Goal: Obtain resource: Download file/media

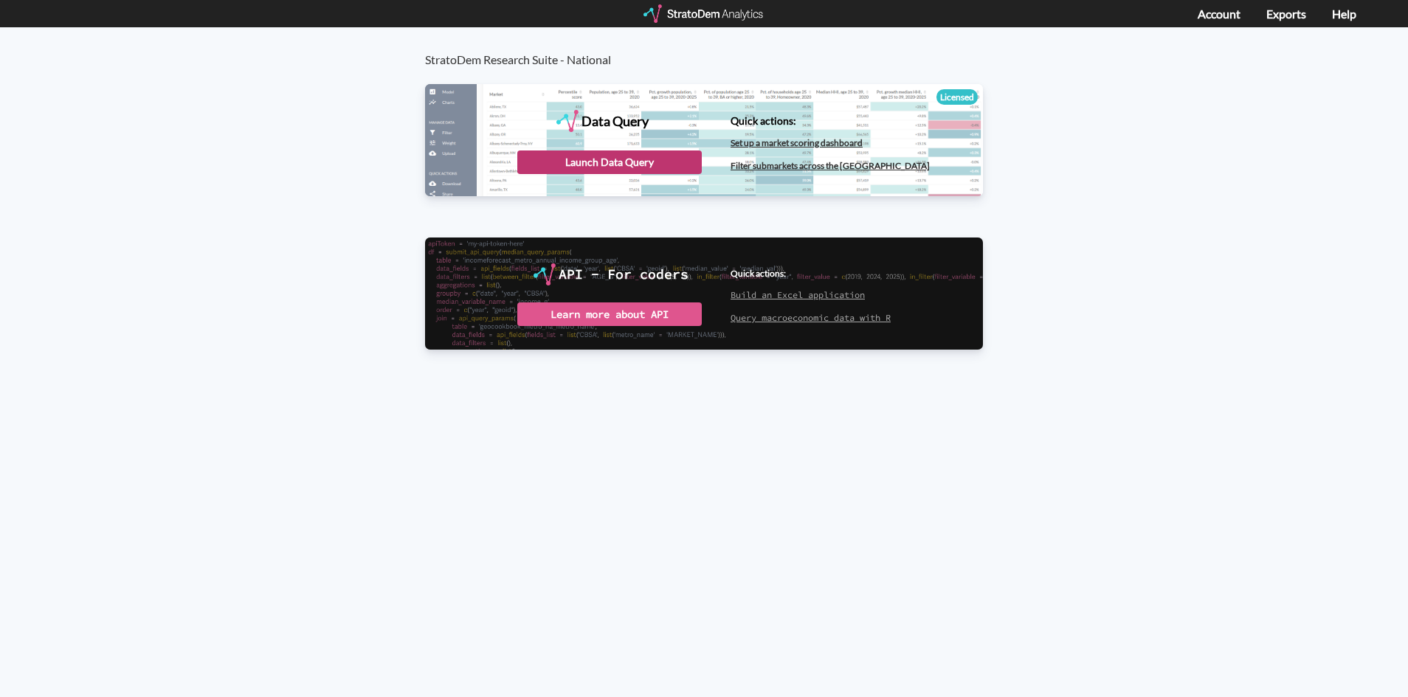
click at [584, 159] on div "Launch Data Query" at bounding box center [609, 163] width 184 height 24
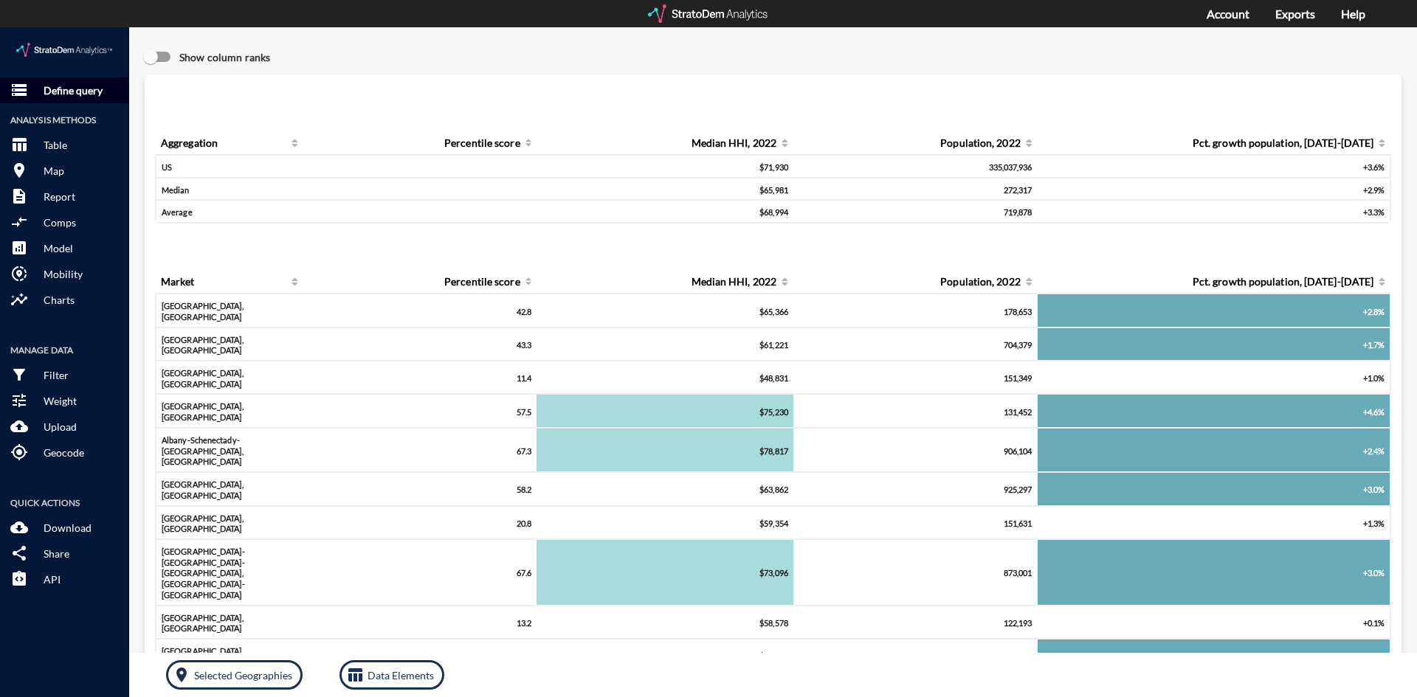
drag, startPoint x: 101, startPoint y: 56, endPoint x: 119, endPoint y: 53, distance: 18.0
click p "Define query"
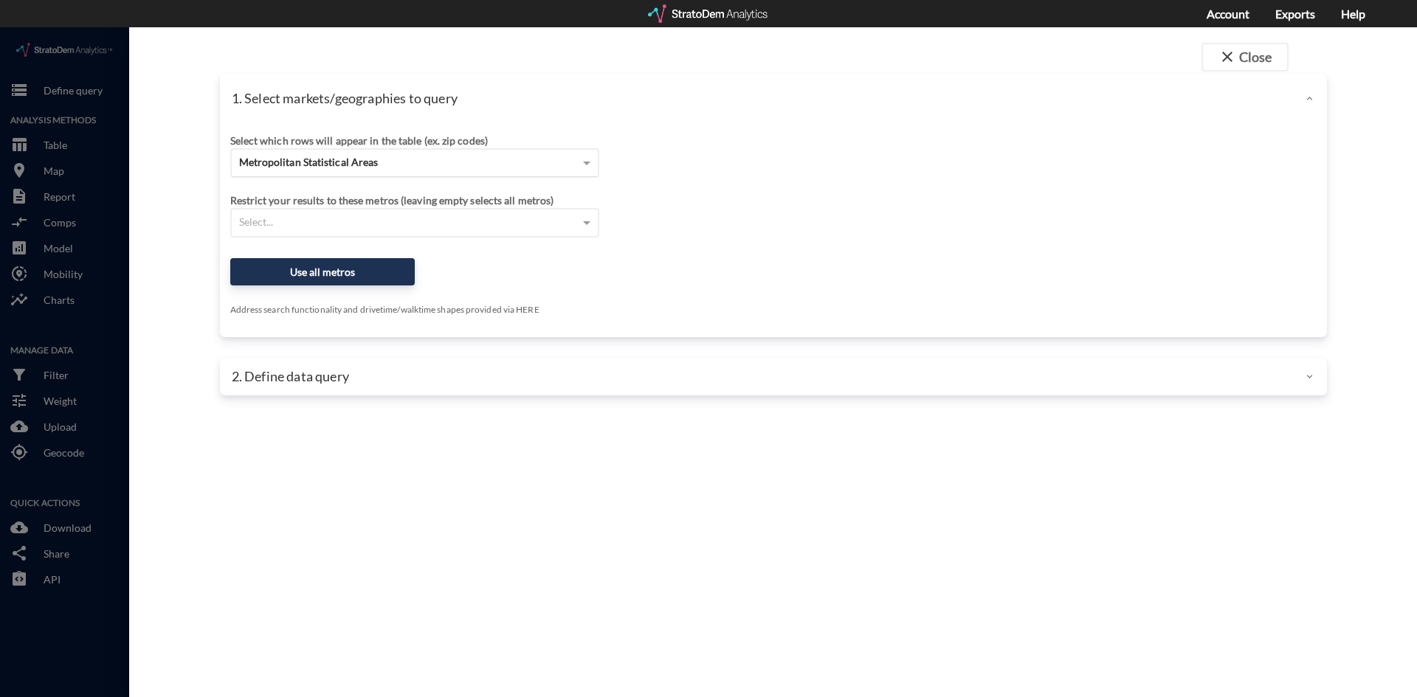
click div "Metropolitan Statistical Areas"
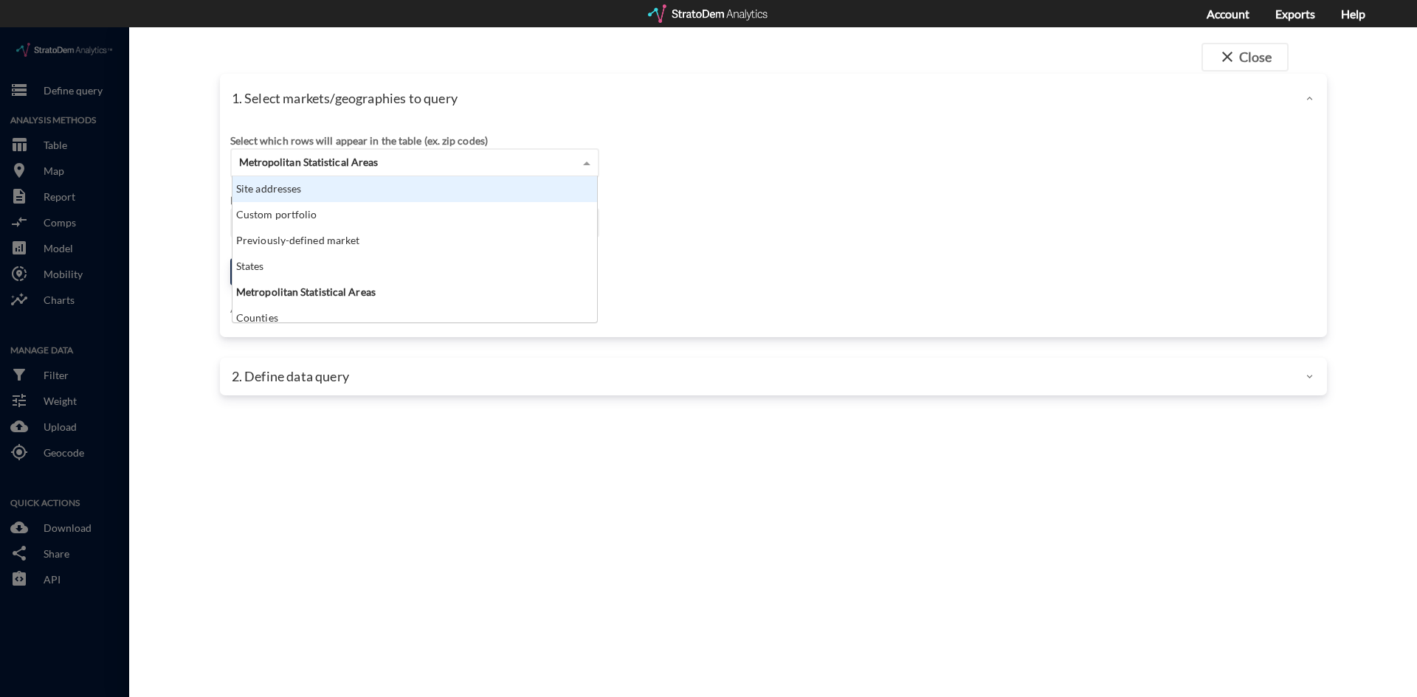
scroll to position [135, 356]
click div "Site addresses"
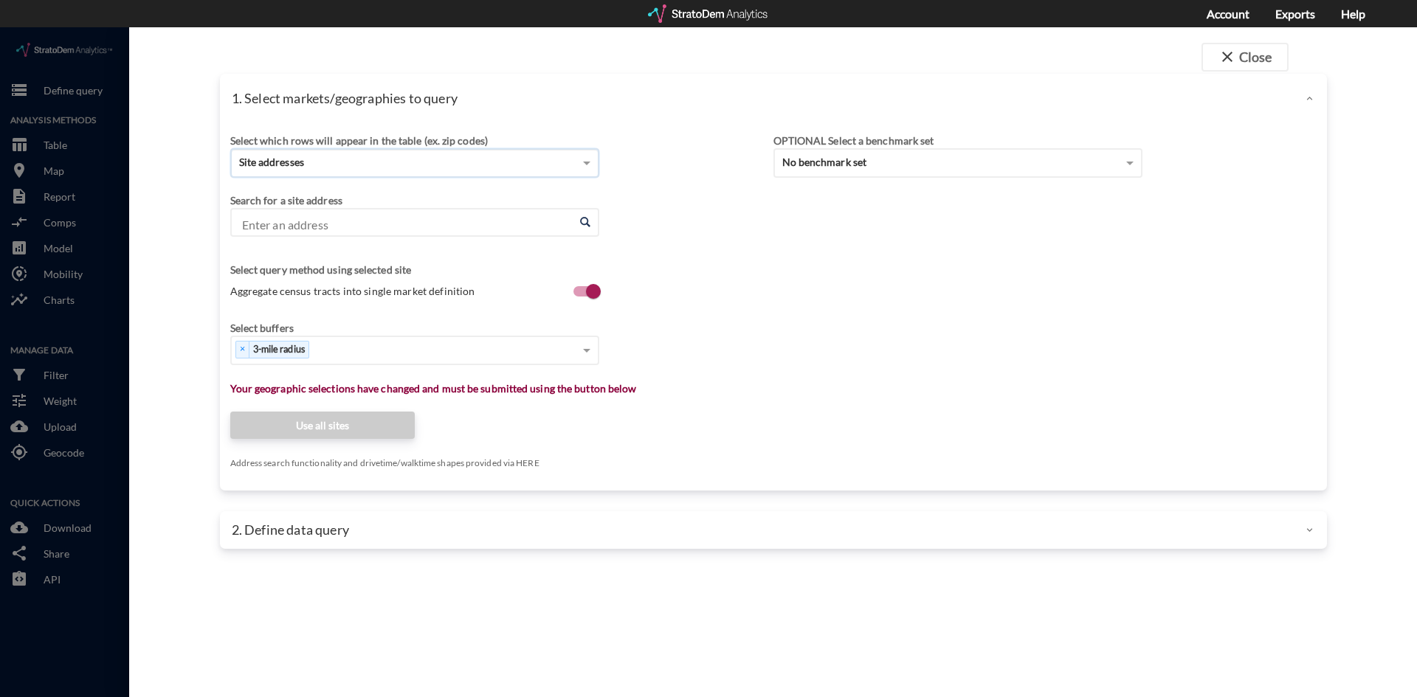
click input "Enter an address"
click li "5 Harry Shupe Blvd, Wharton, New Jersey"
type input "5 Harry Shupe Blvd, Wharton, New Jersey"
click div "× 3-mile radius"
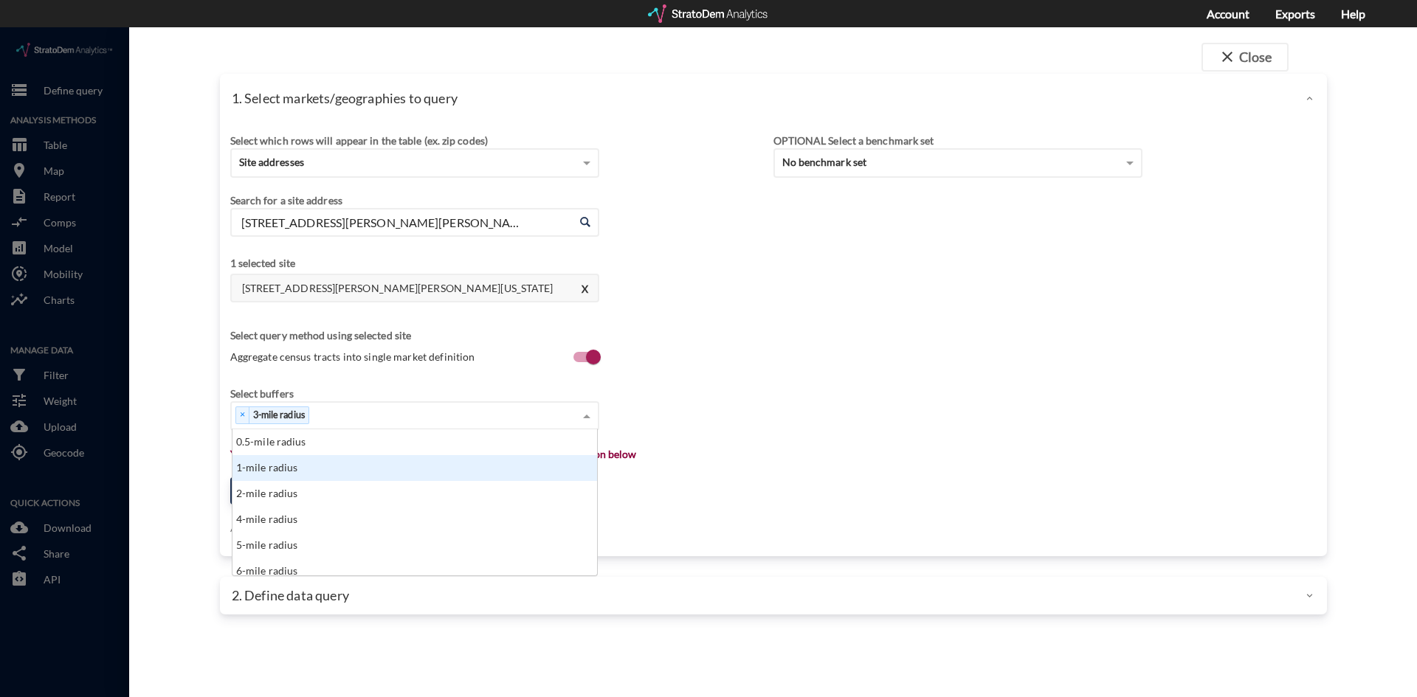
click div "1-mile radius"
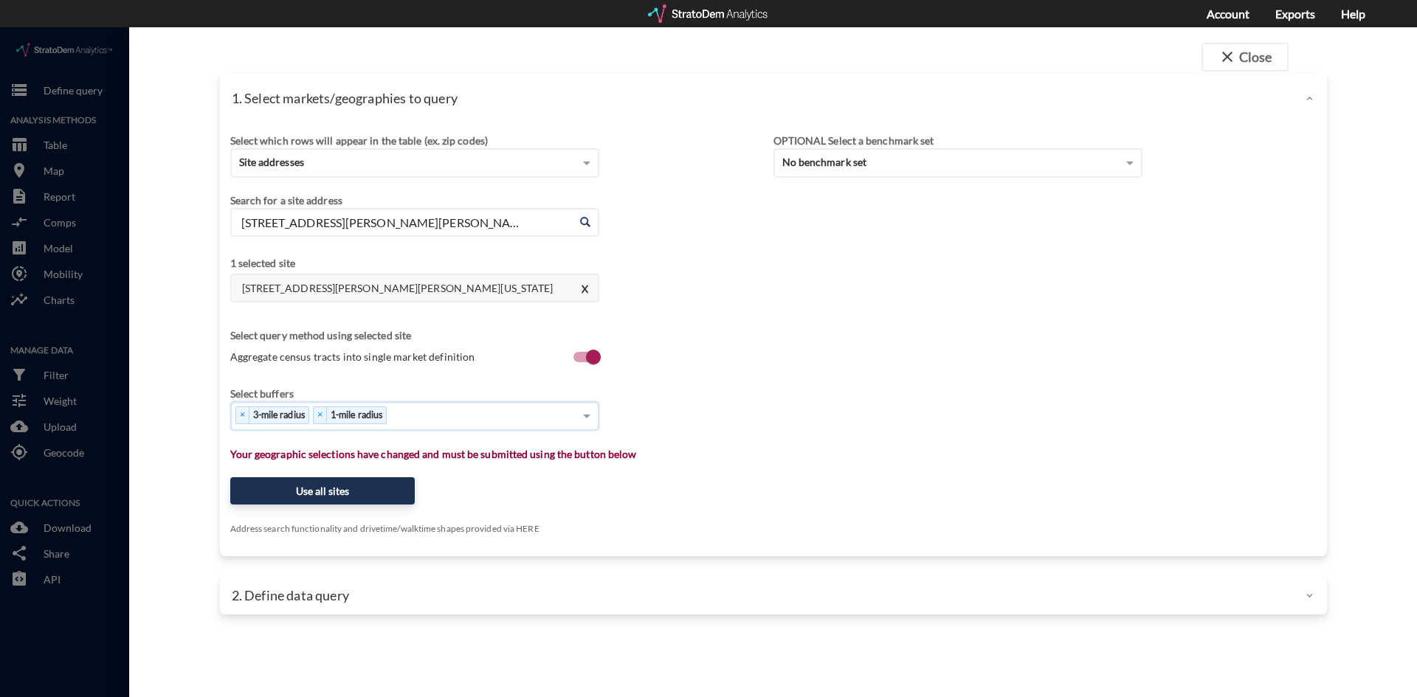
click div "× 3-mile radius × 1-mile radius"
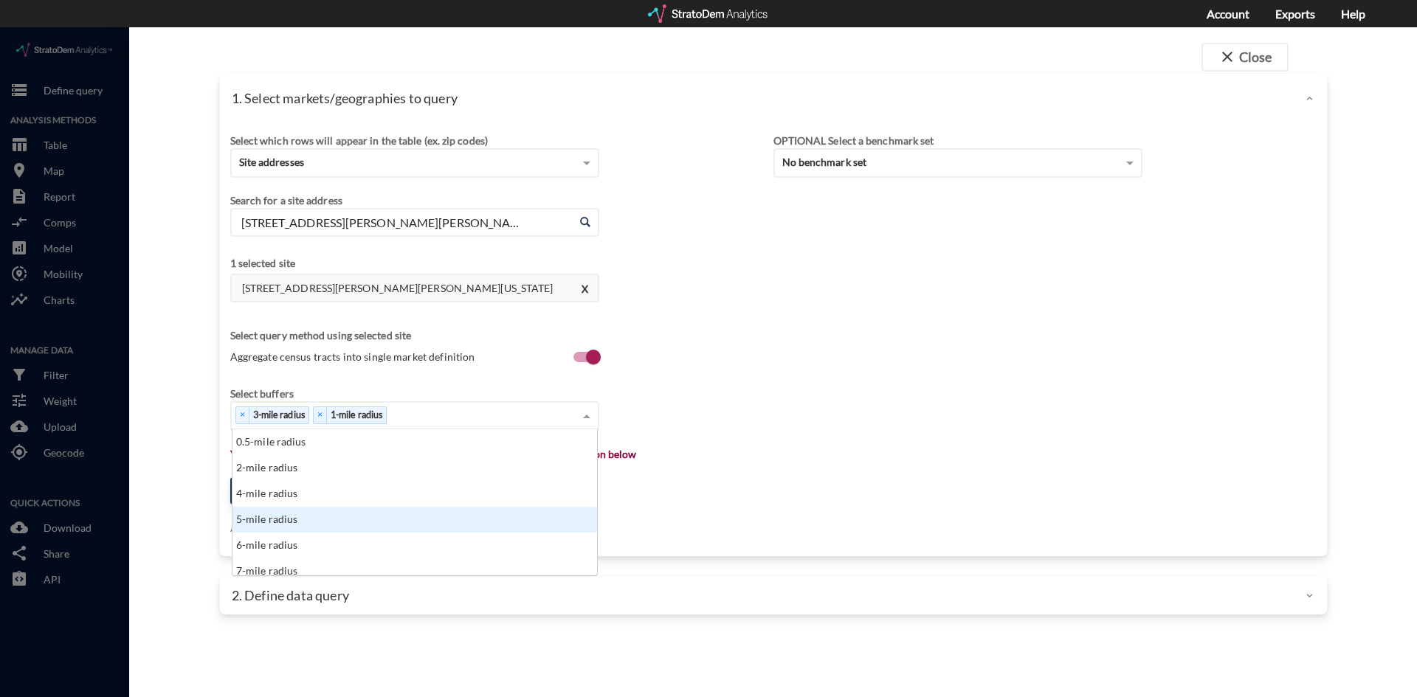
click div "5-mile radius"
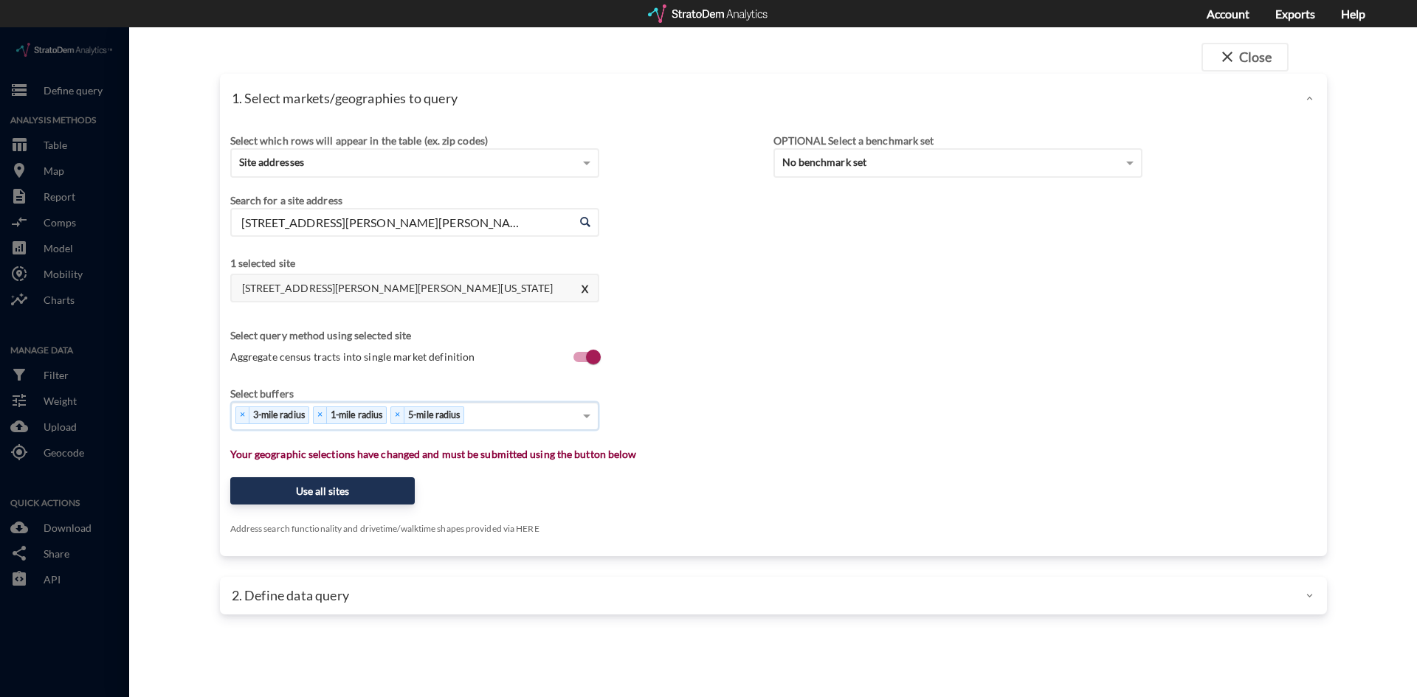
click div "× 3-mile radius × 1-mile radius × 5-mile radius"
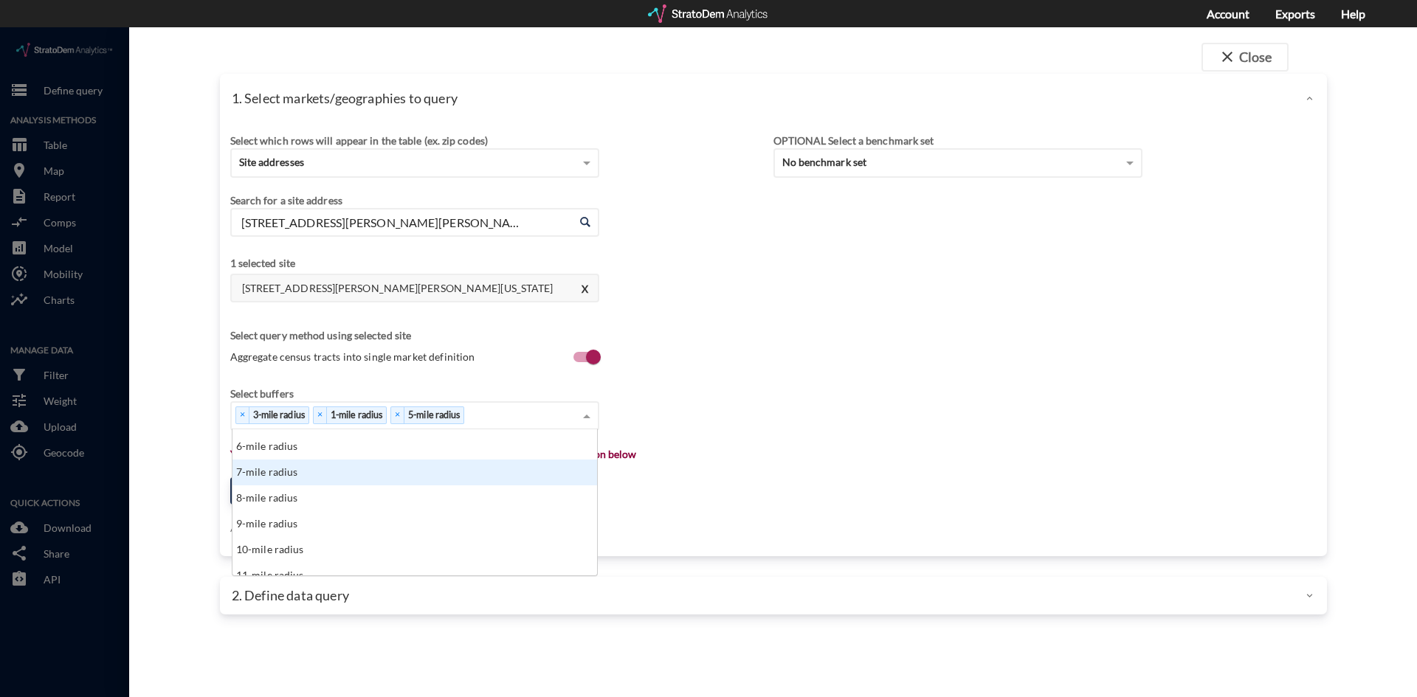
scroll to position [74, 0]
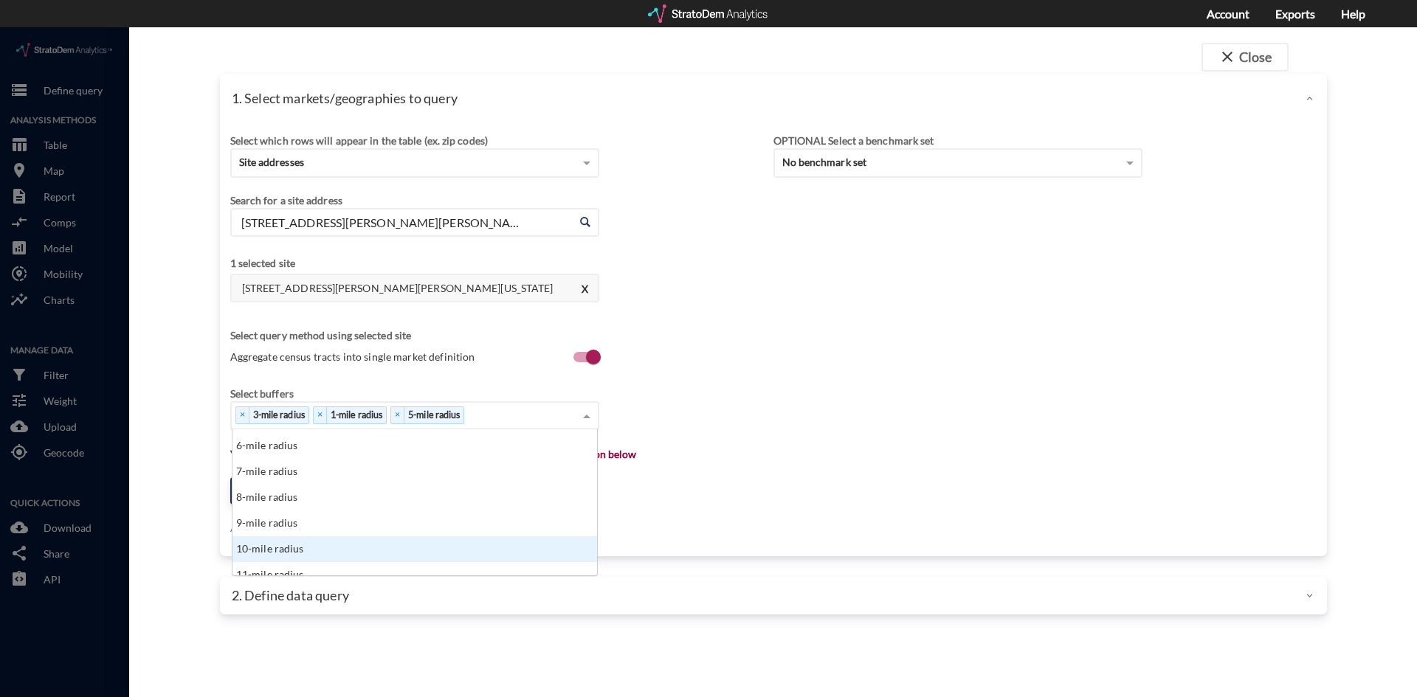
click div "10-mile radius"
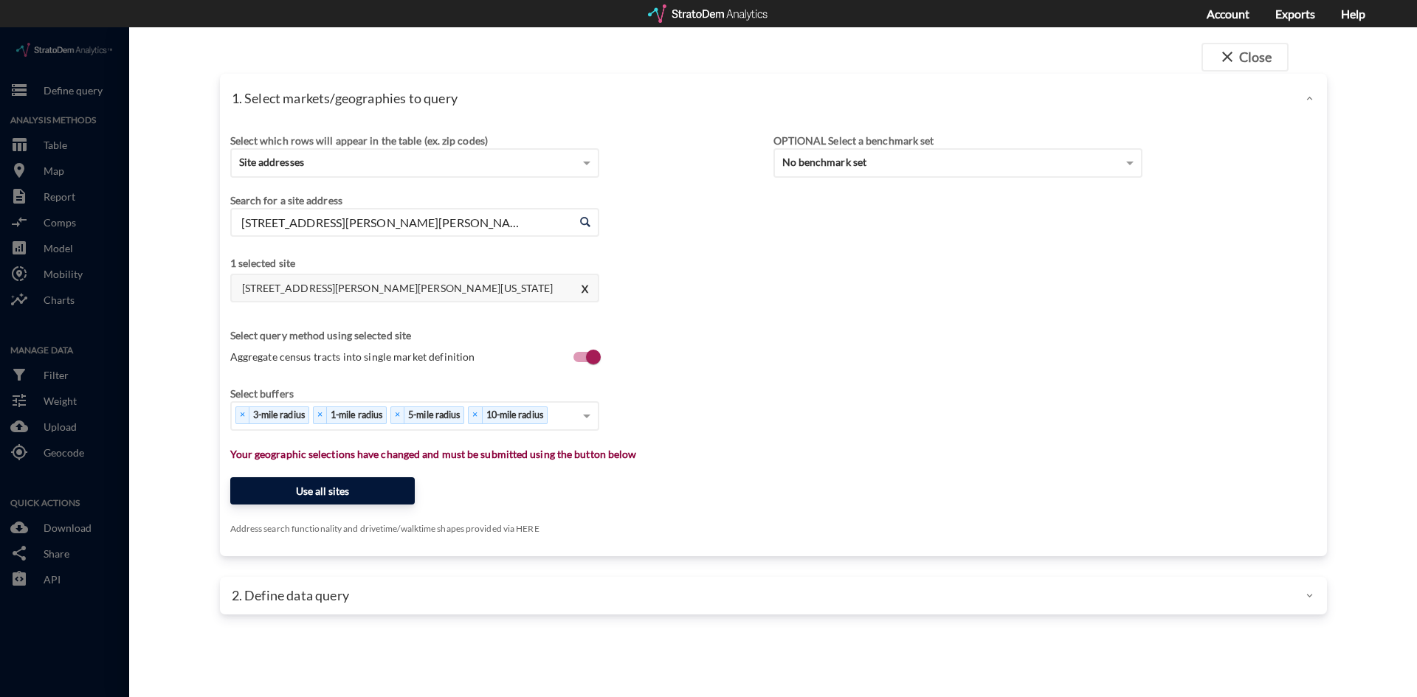
click button "Use all sites"
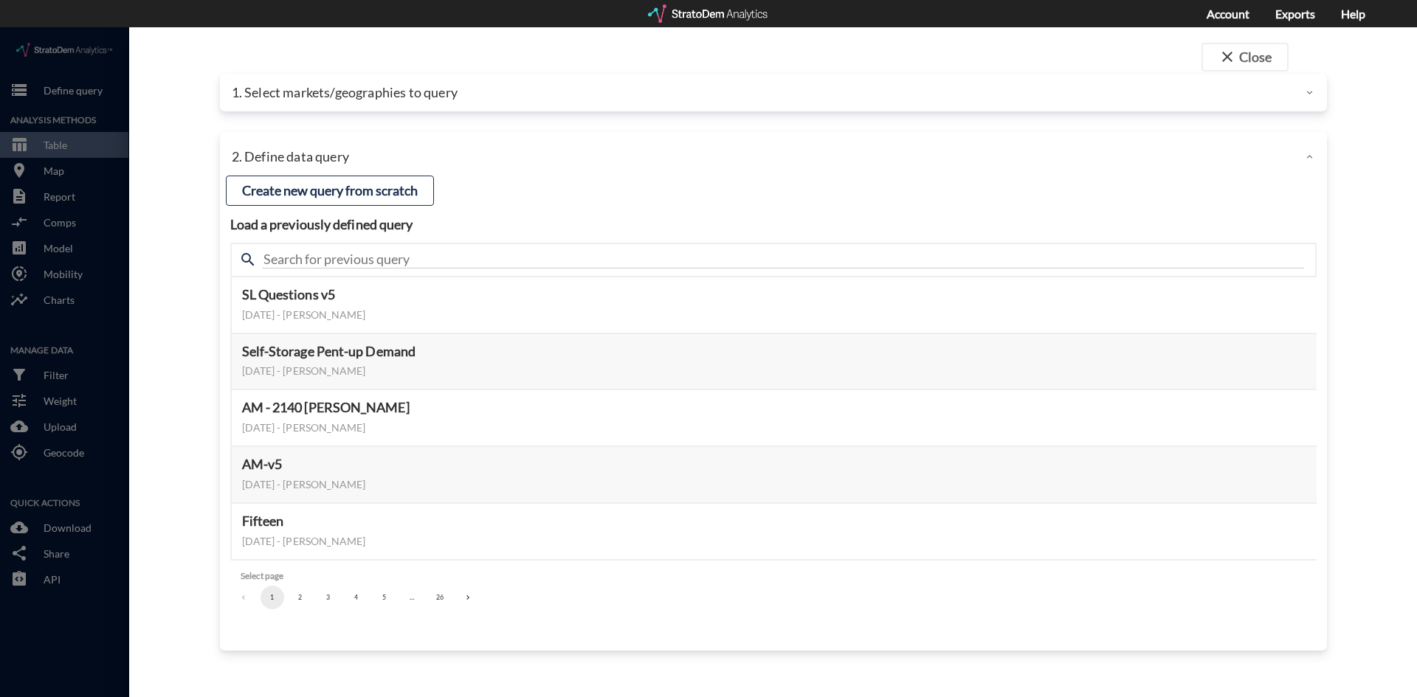
click p "1. Select markets/geographies to query"
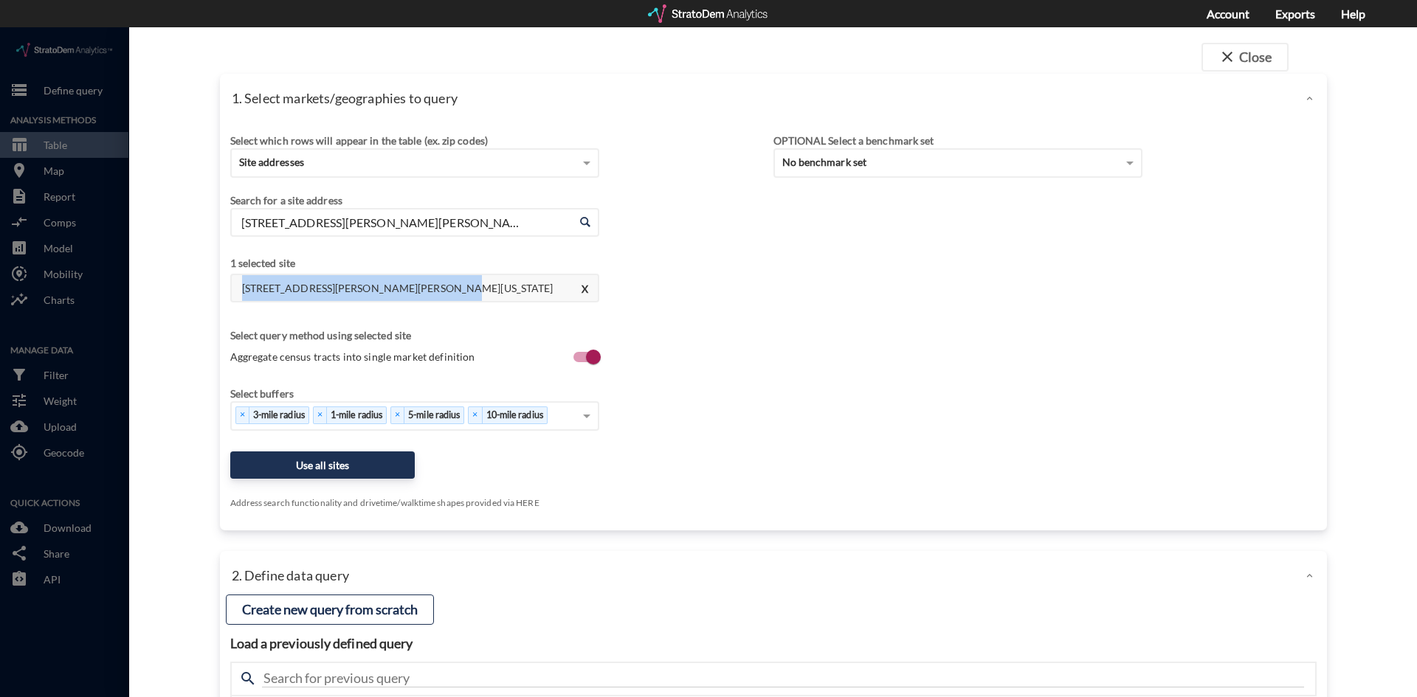
drag, startPoint x: 428, startPoint y: 262, endPoint x: 235, endPoint y: 266, distance: 193.4
click h4 "5 Harry Shupe Blvd, Wharton, New Jersey"
copy h4 "5 Harry Shupe Blvd, Wharton, New Jersey"
click div "close Close 1. Select markets/geographies to query Select which rows will appea…"
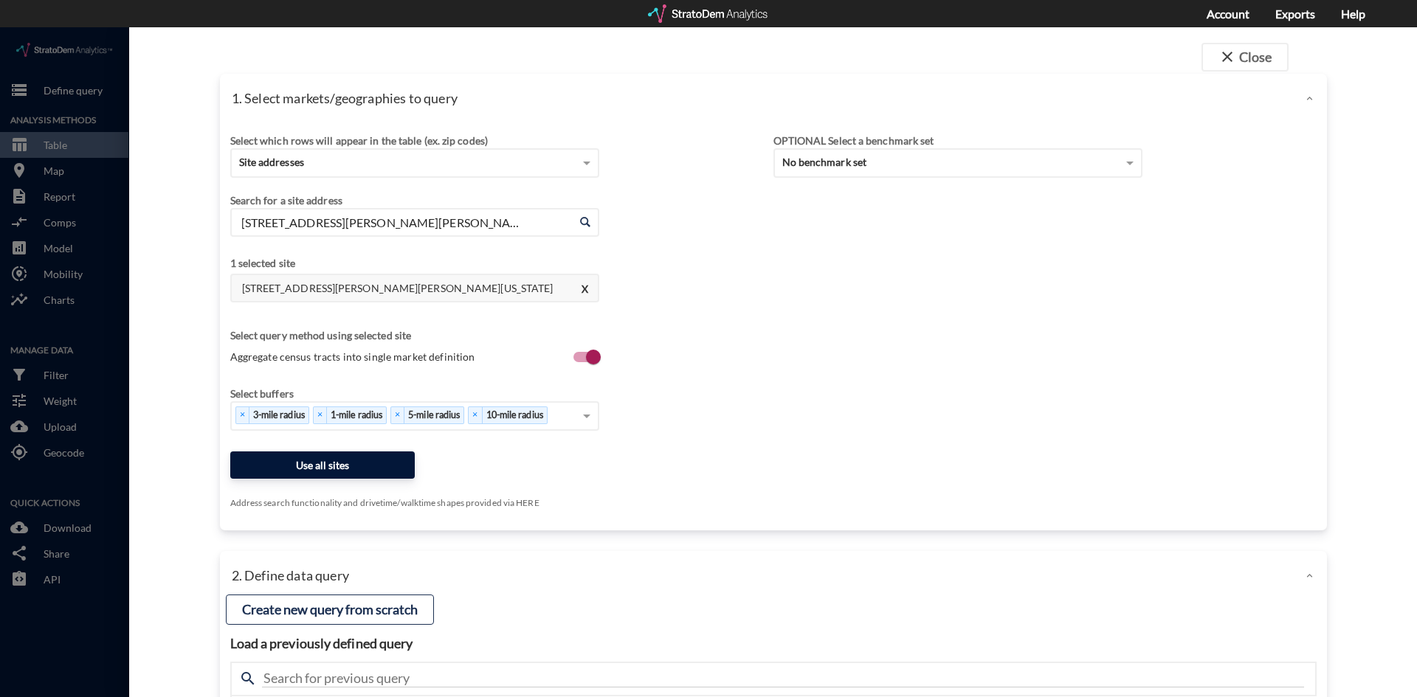
click button "Use all sites"
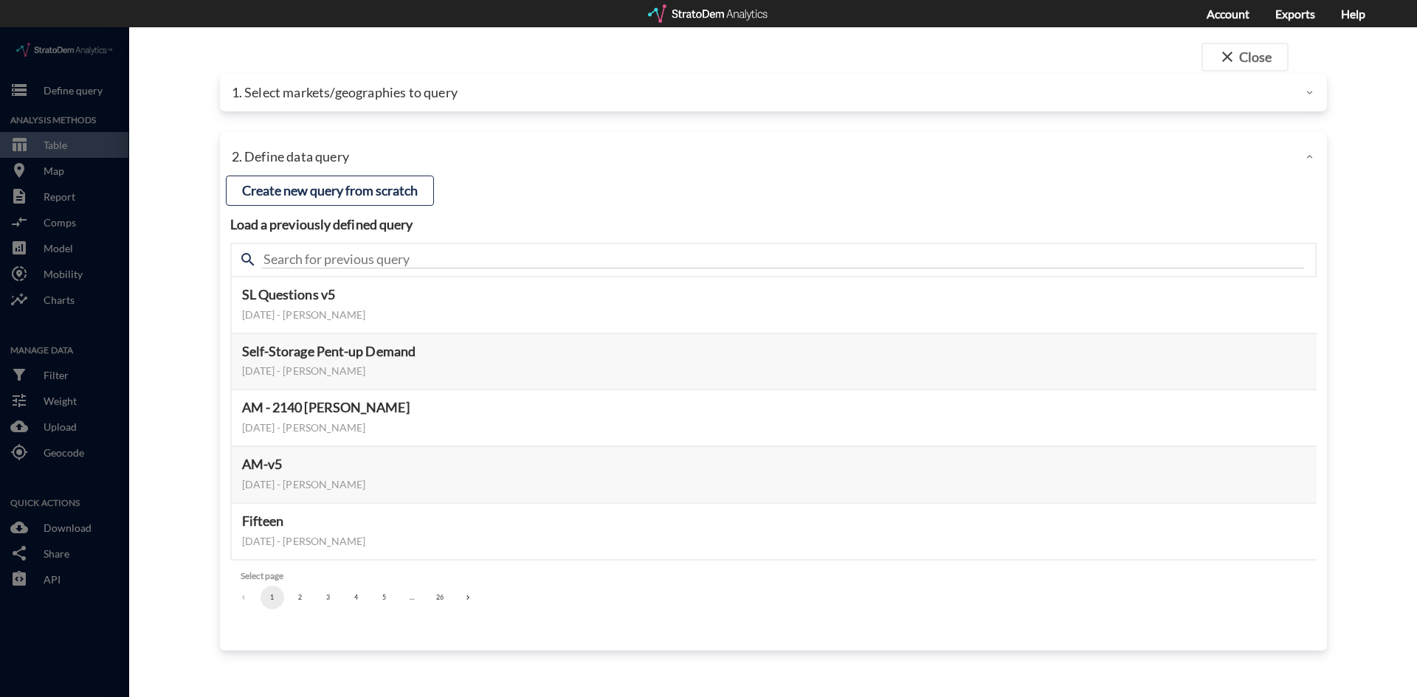
click div "search"
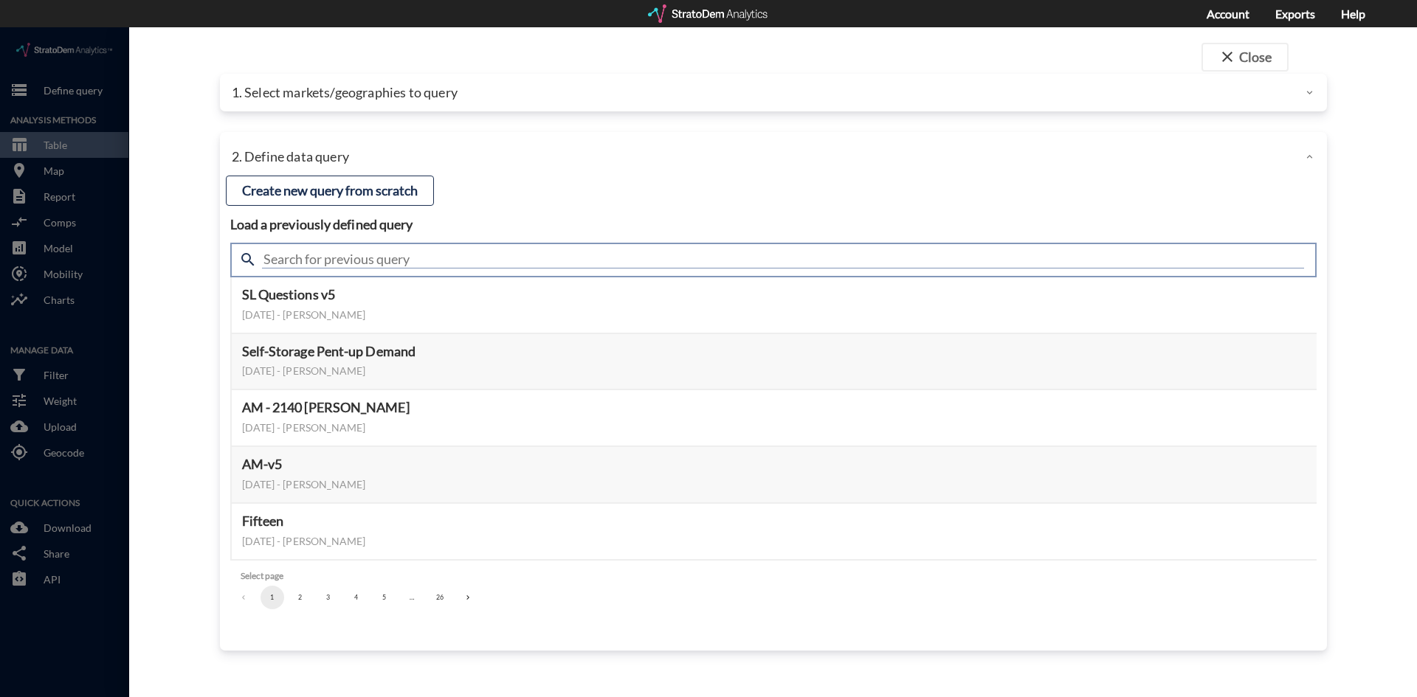
click input "text"
type input "housing demand"
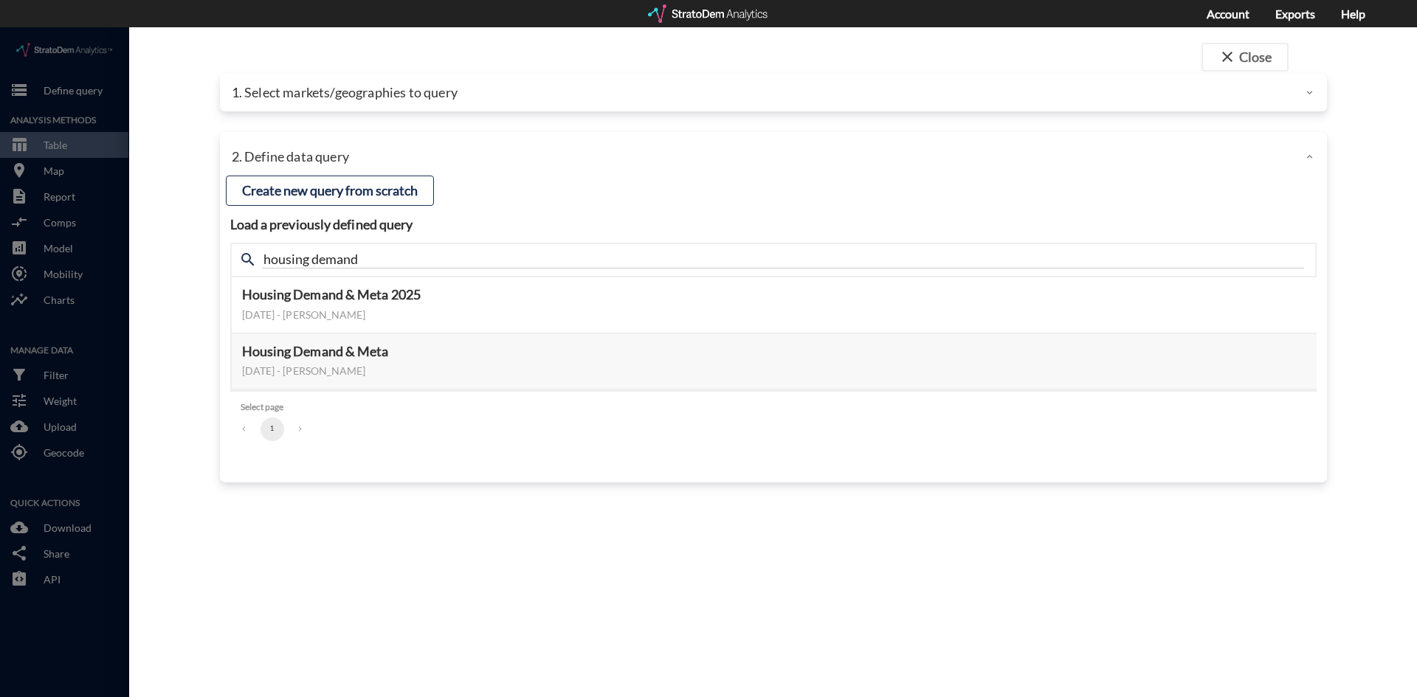
drag, startPoint x: 177, startPoint y: 270, endPoint x: 207, endPoint y: 267, distance: 29.7
click div "close Close 1. Select markets/geographies to query Select which rows will appea…"
click button "Select this query"
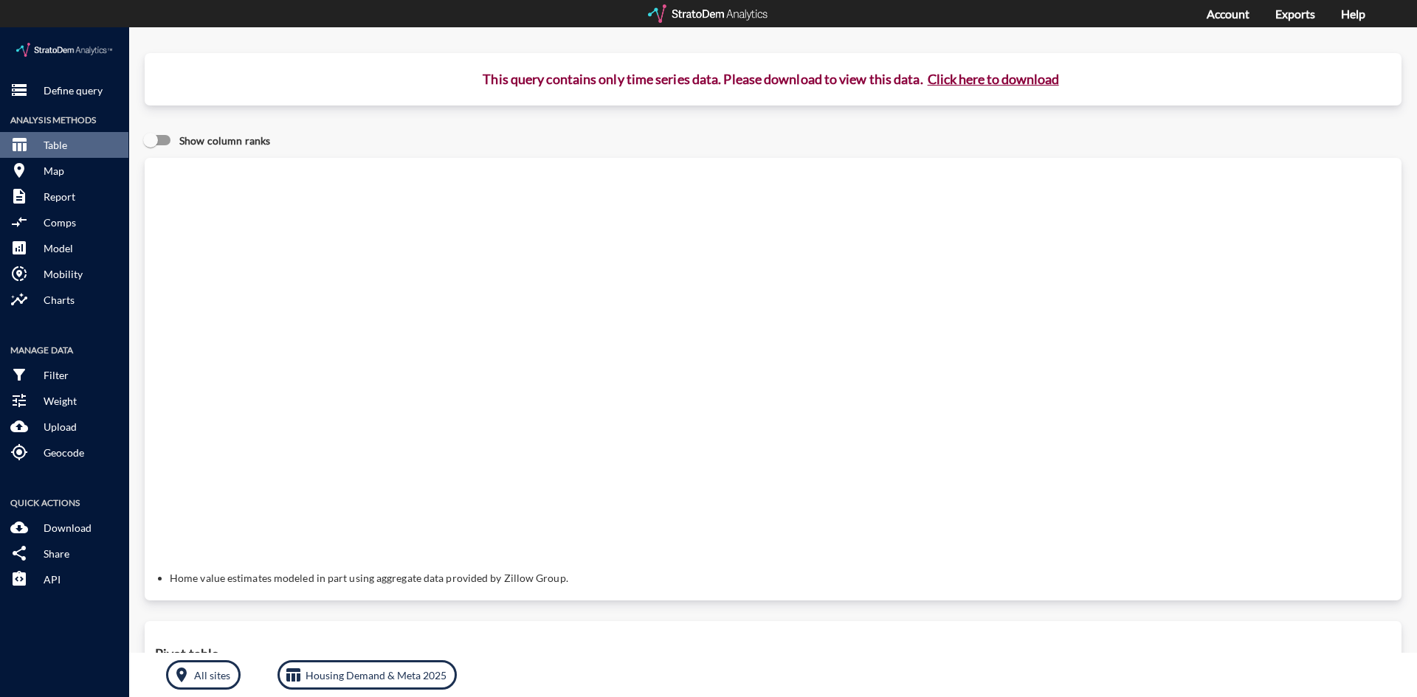
click button "Click here to download"
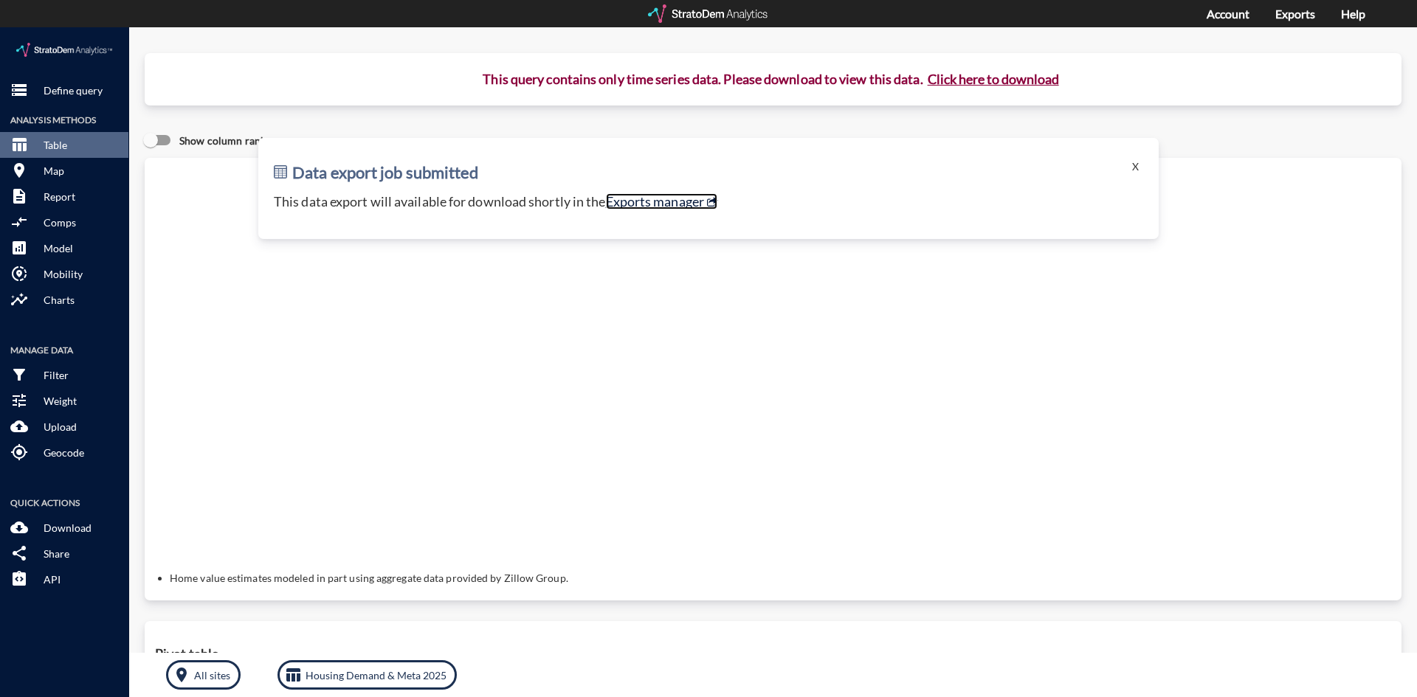
click link "Exports manager"
click button "storage Define query"
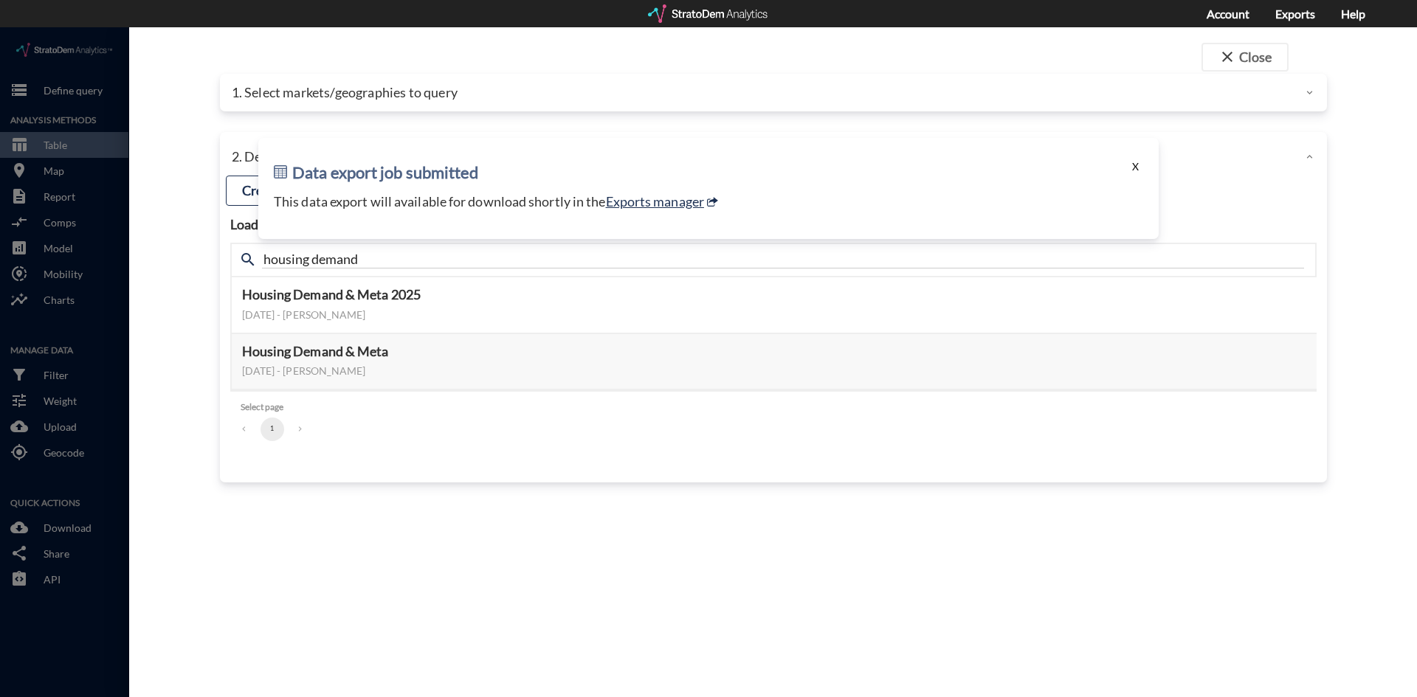
click button "X"
click div "1. Select markets/geographies to query"
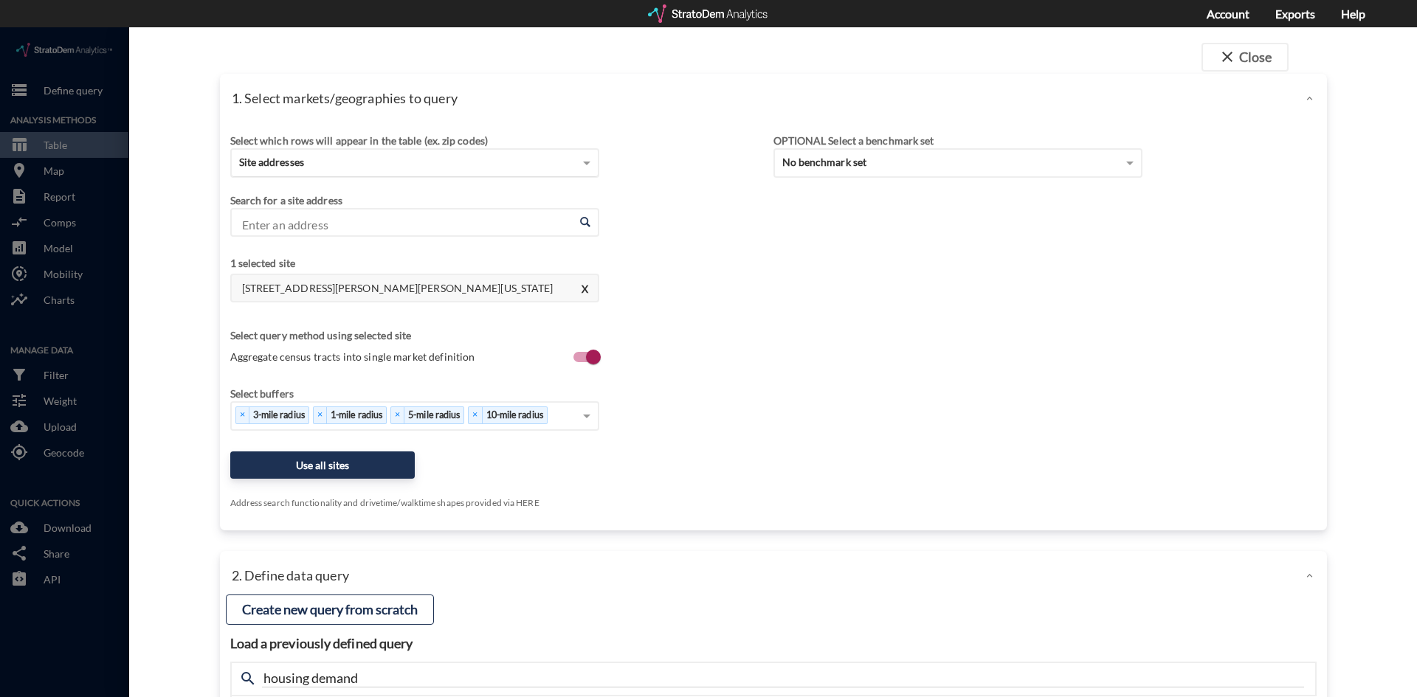
click span "Site addresses"
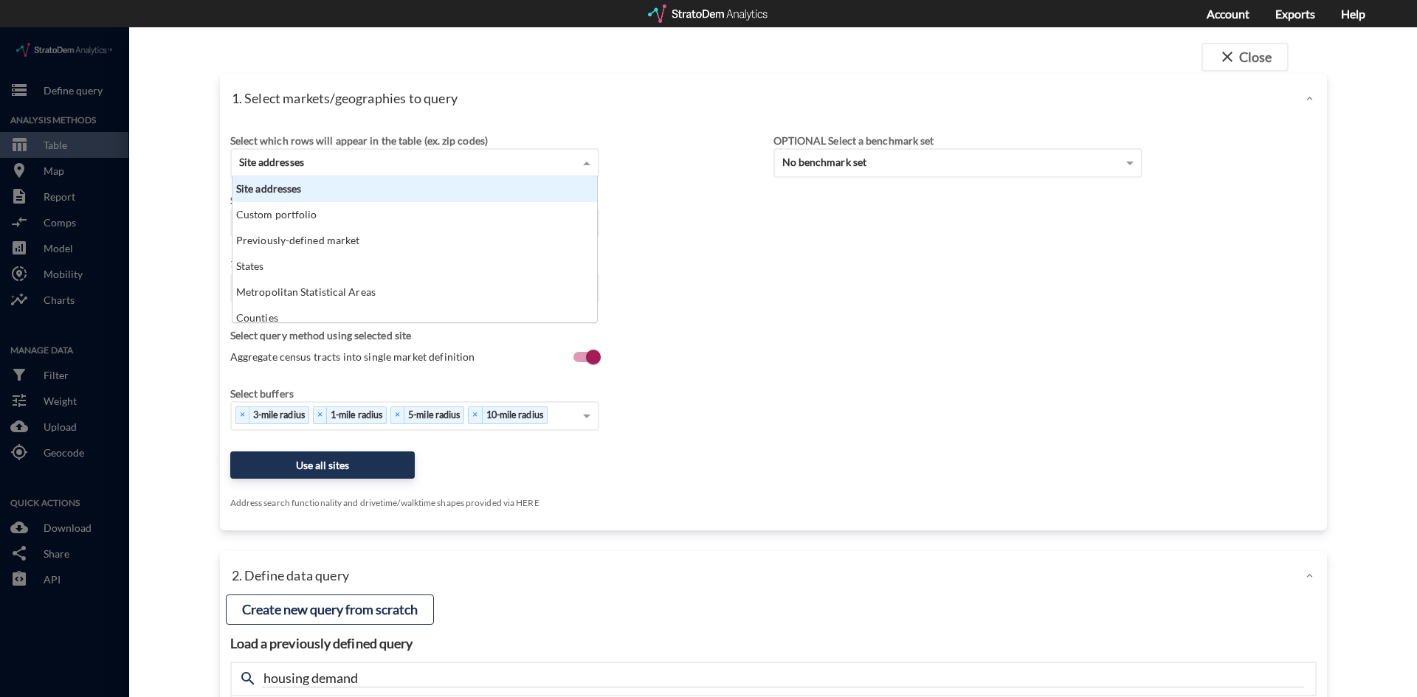
scroll to position [135, 356]
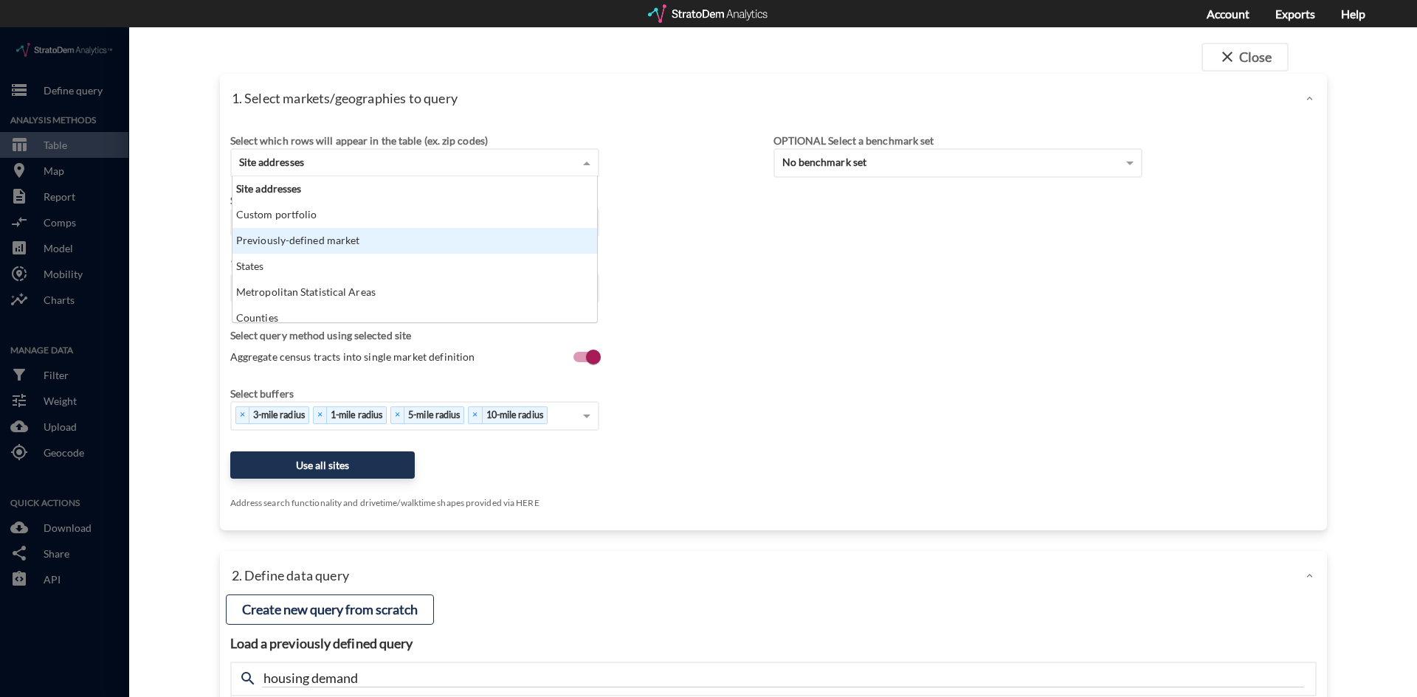
click div "Previously-defined market"
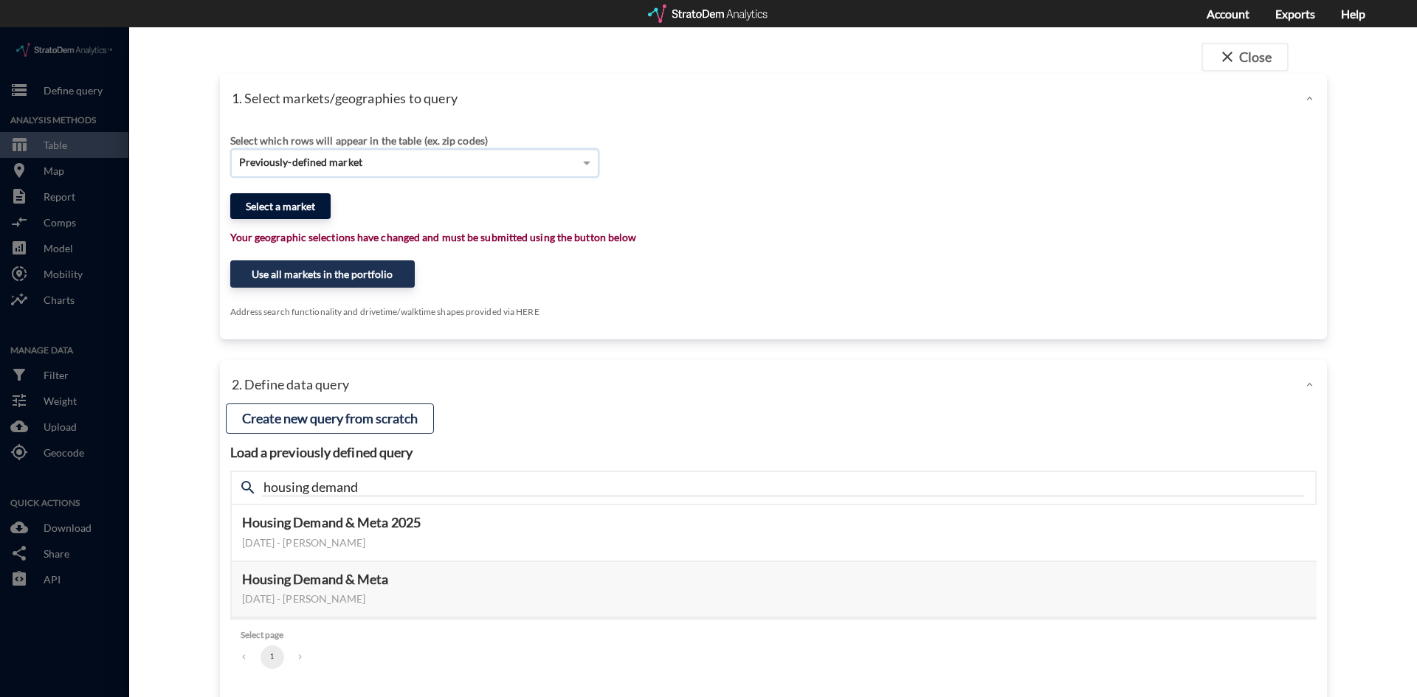
click button "Select a market"
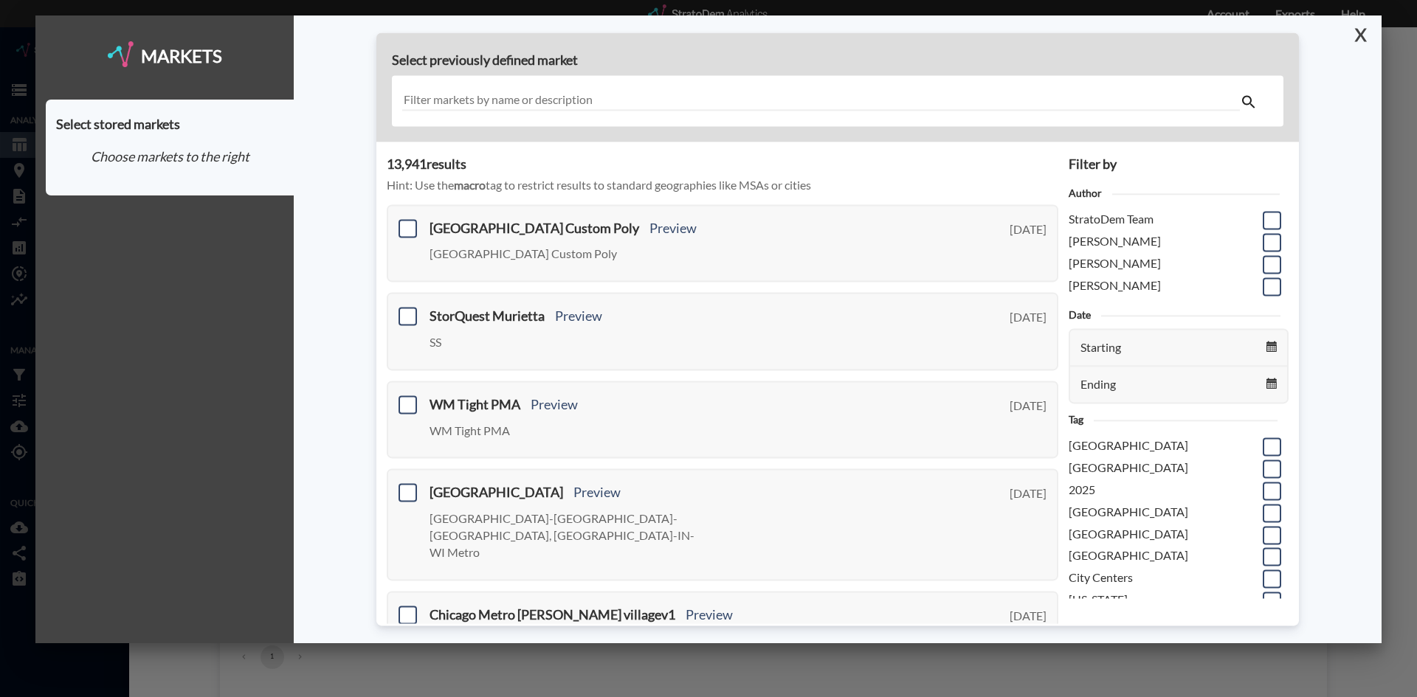
click at [1358, 40] on button "X" at bounding box center [1357, 34] width 26 height 38
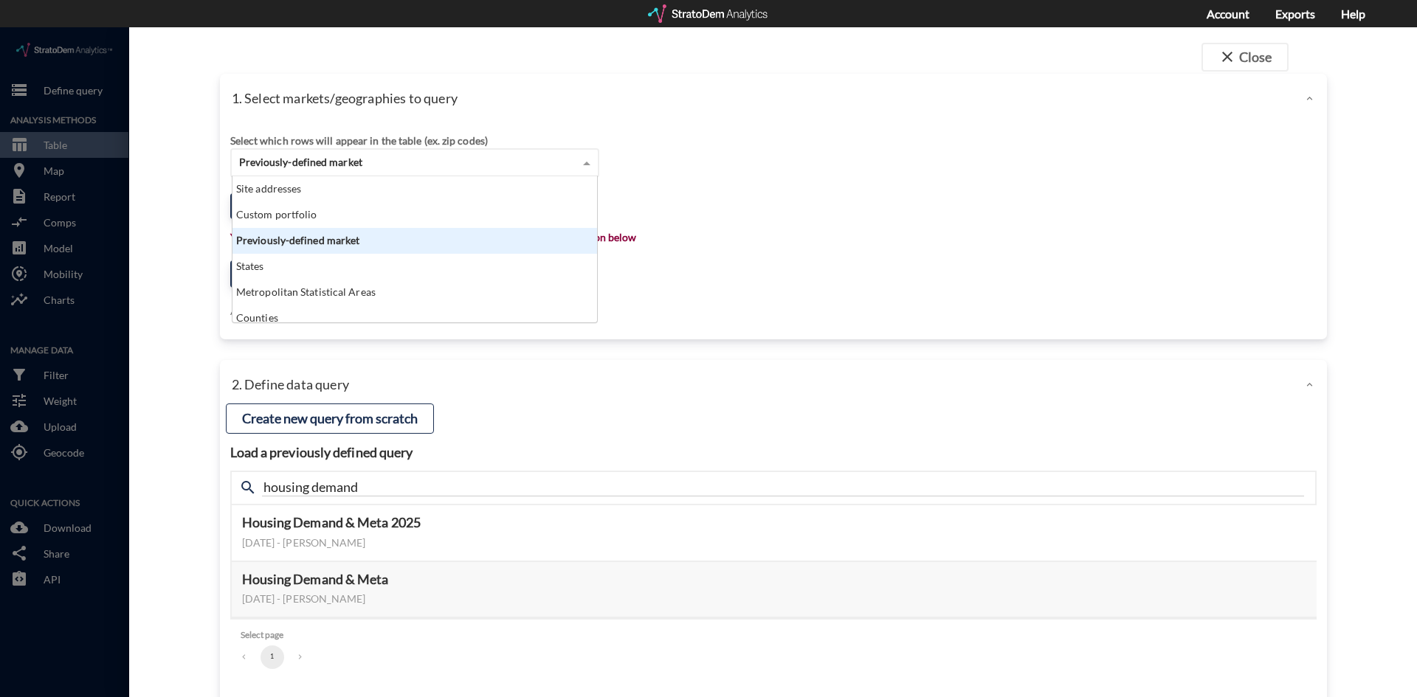
click span "Previously-defined market"
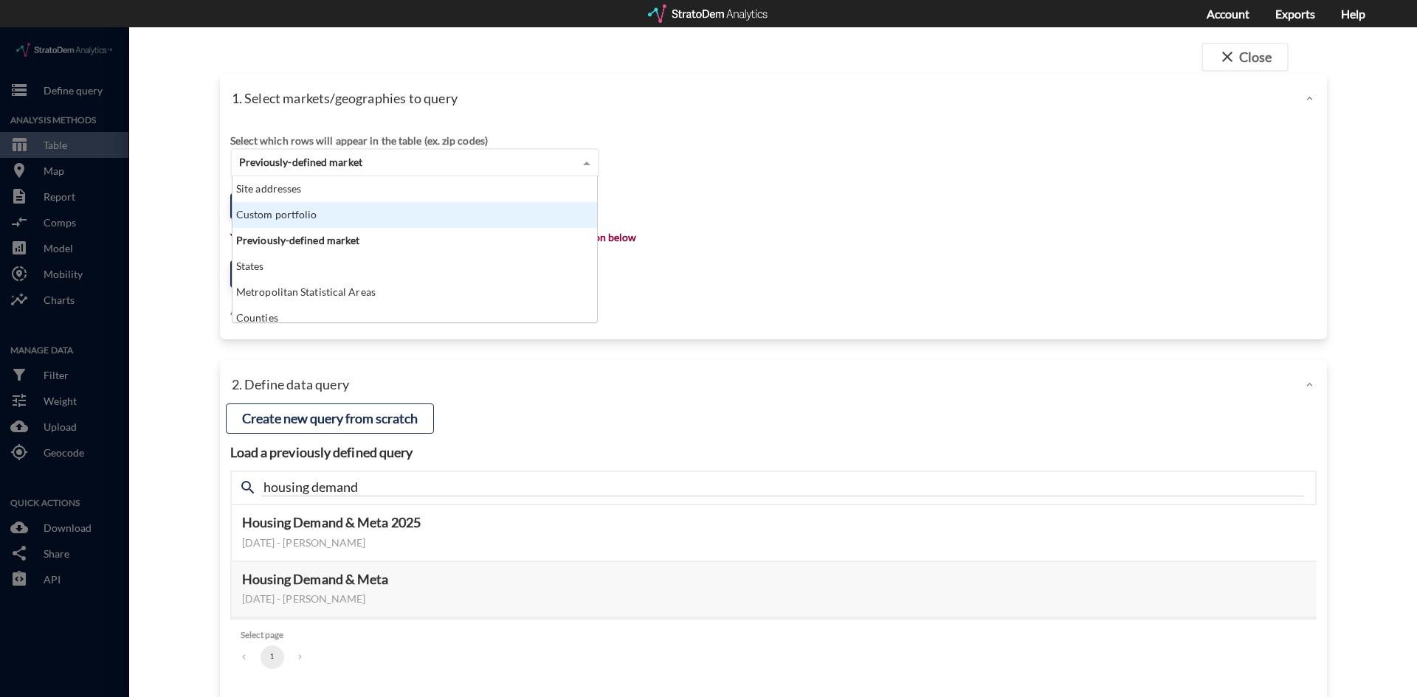
click div "Custom portfolio"
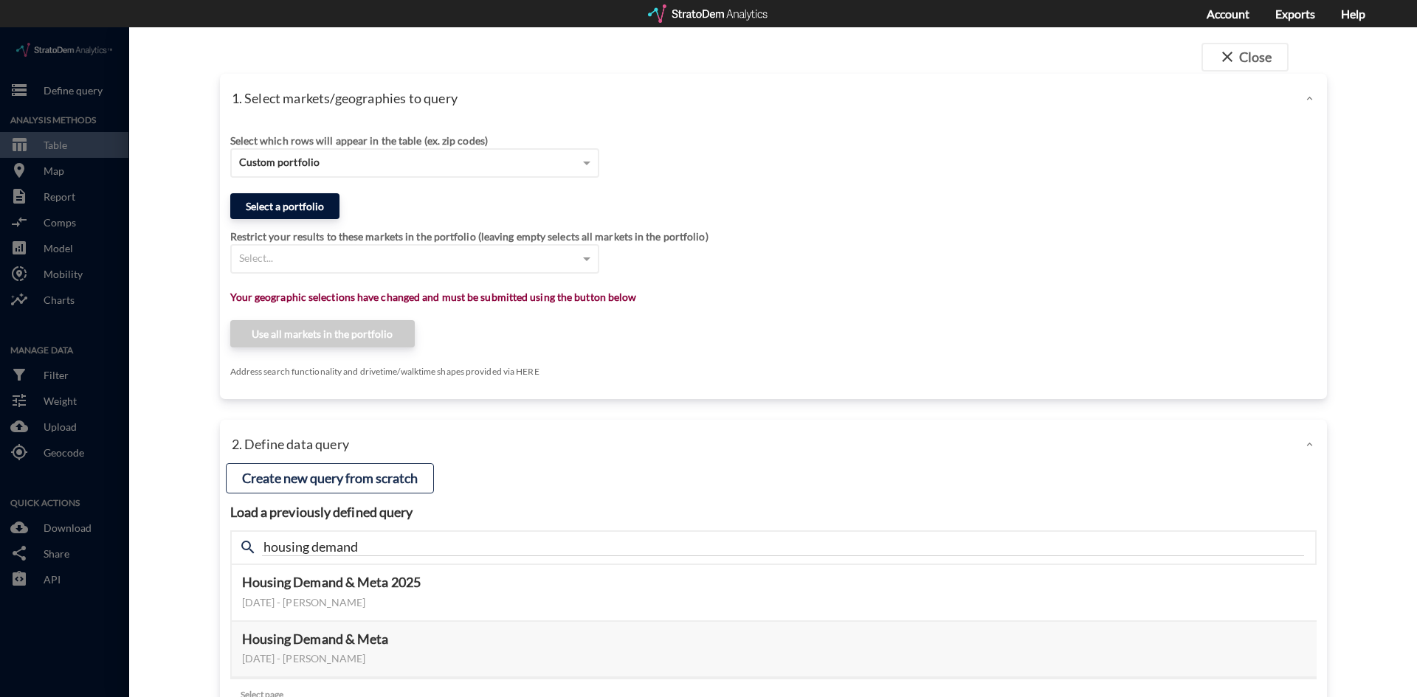
click button "Select a portfolio"
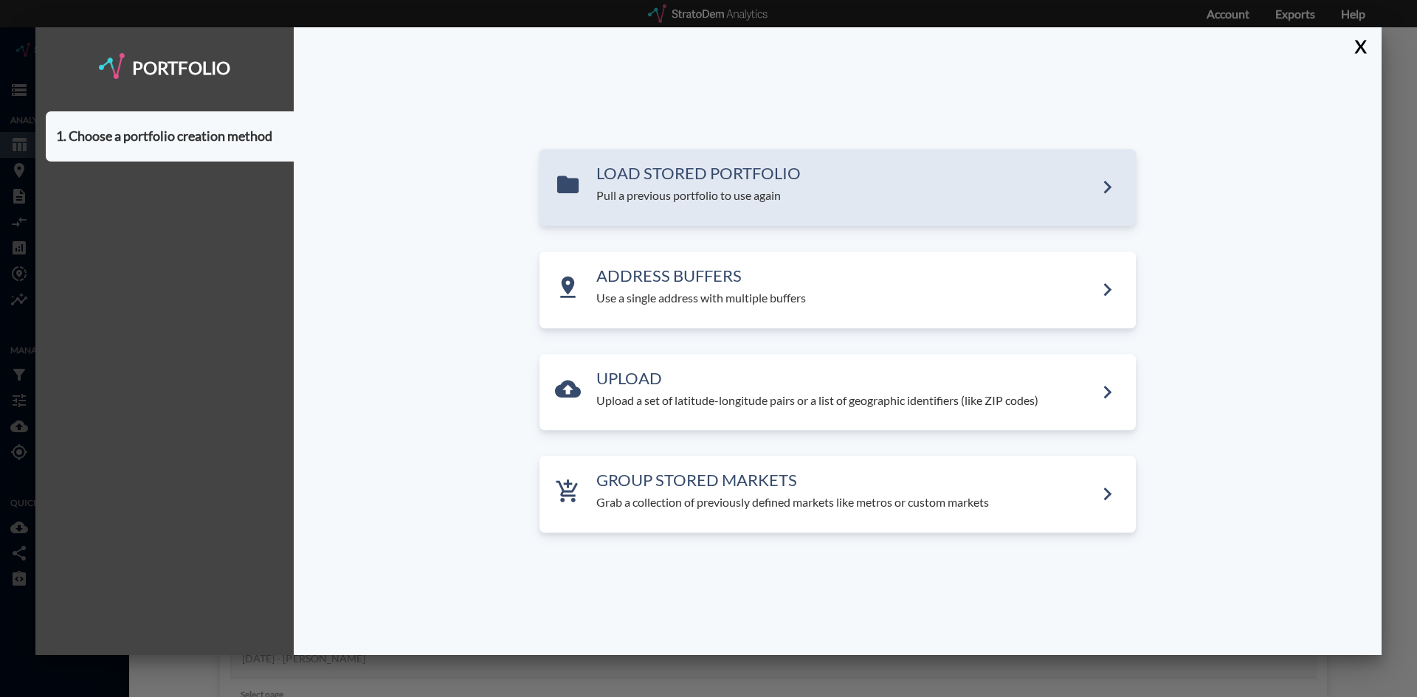
click at [648, 207] on div "LOAD STORED PORTFOLIO Pull a previous portfolio to use again" at bounding box center [837, 187] width 596 height 77
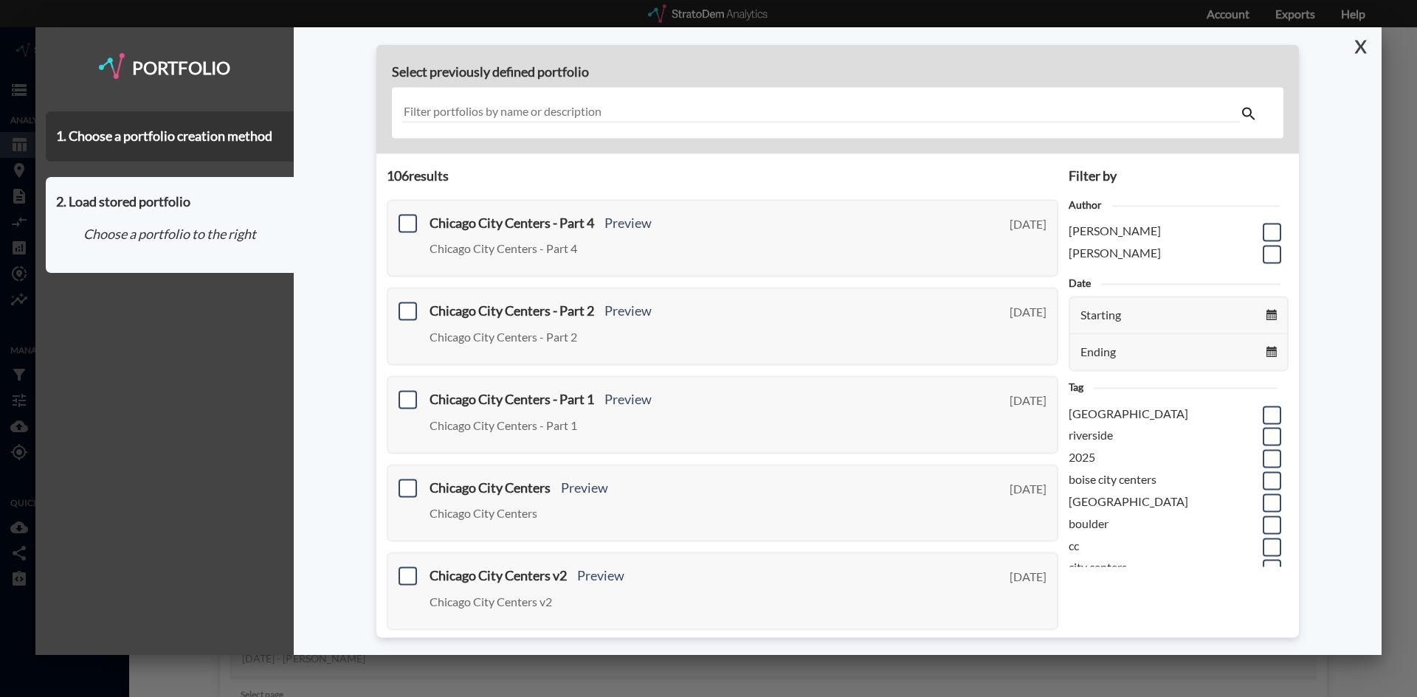
click at [1358, 52] on button "X" at bounding box center [1357, 46] width 26 height 38
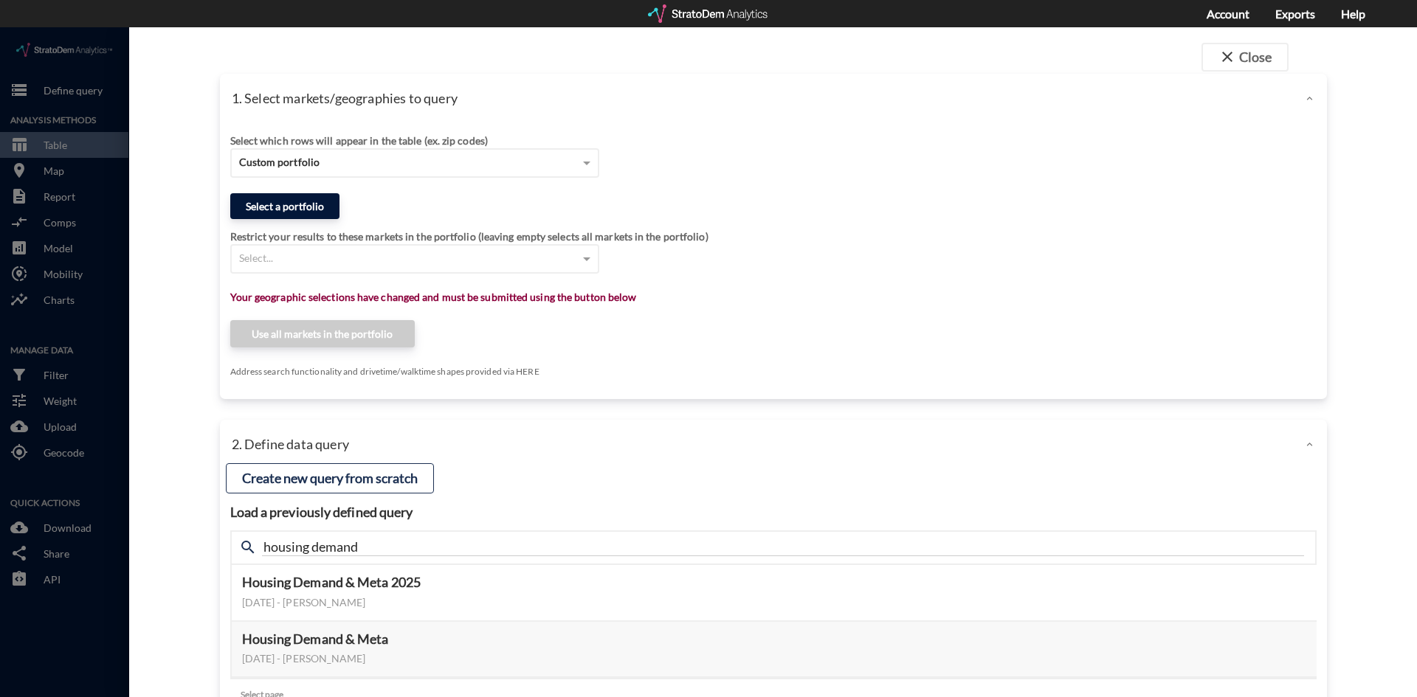
click button "Select a portfolio"
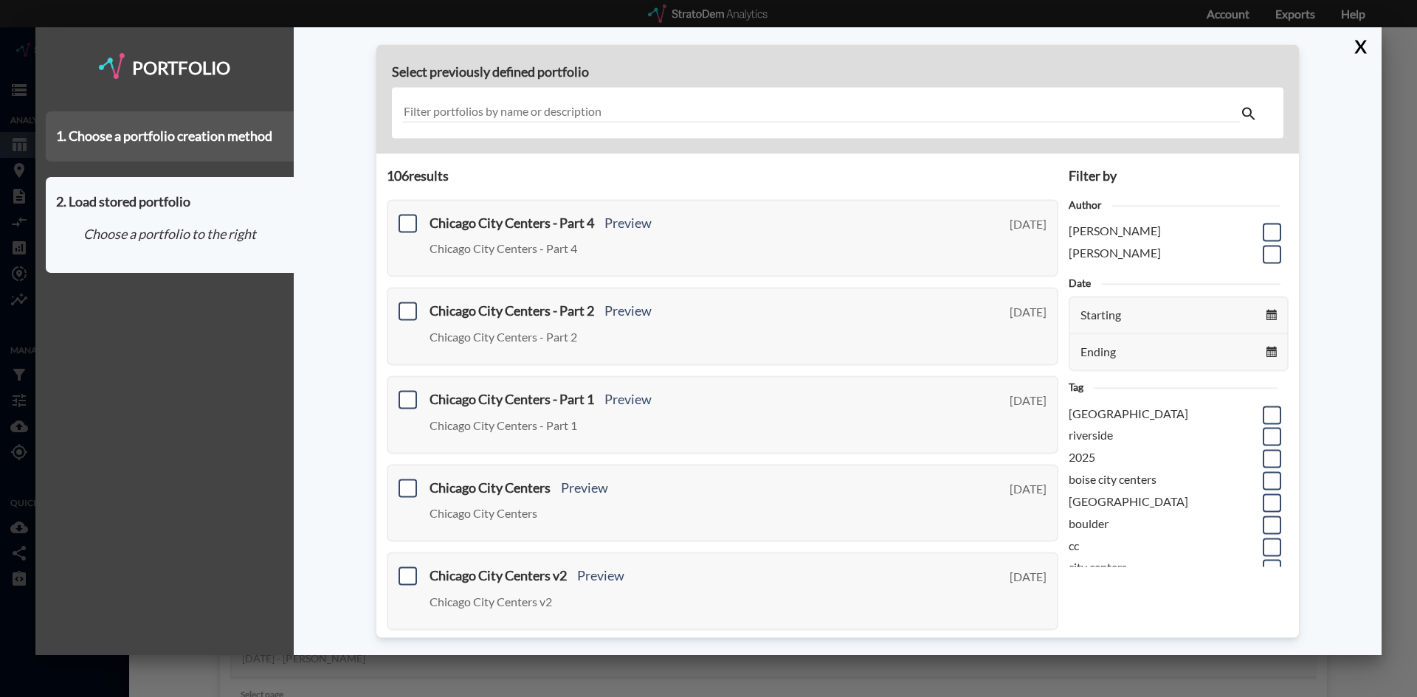
click at [111, 134] on div "1. Choose a portfolio creation method" at bounding box center [170, 136] width 248 height 50
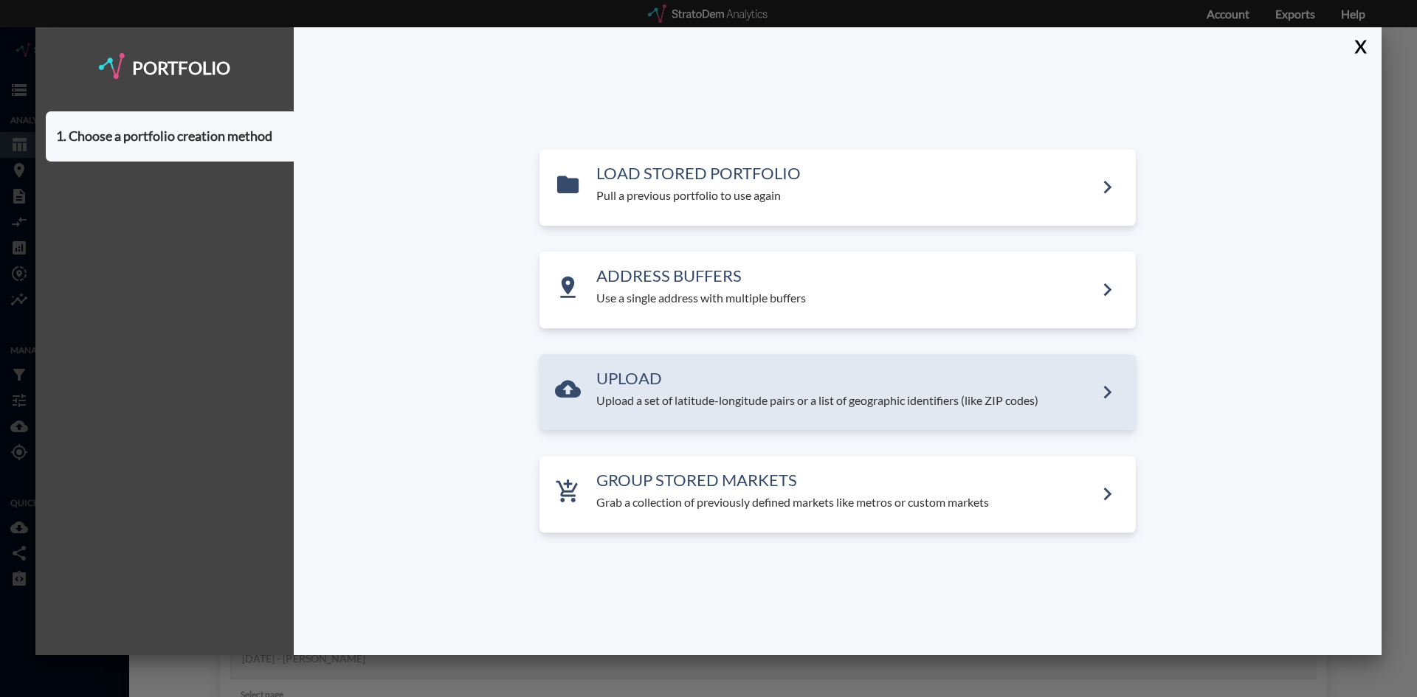
click at [635, 409] on p "Upload a set of latitude-longitude pairs or a list of geographic identifiers (l…" at bounding box center [845, 401] width 498 height 17
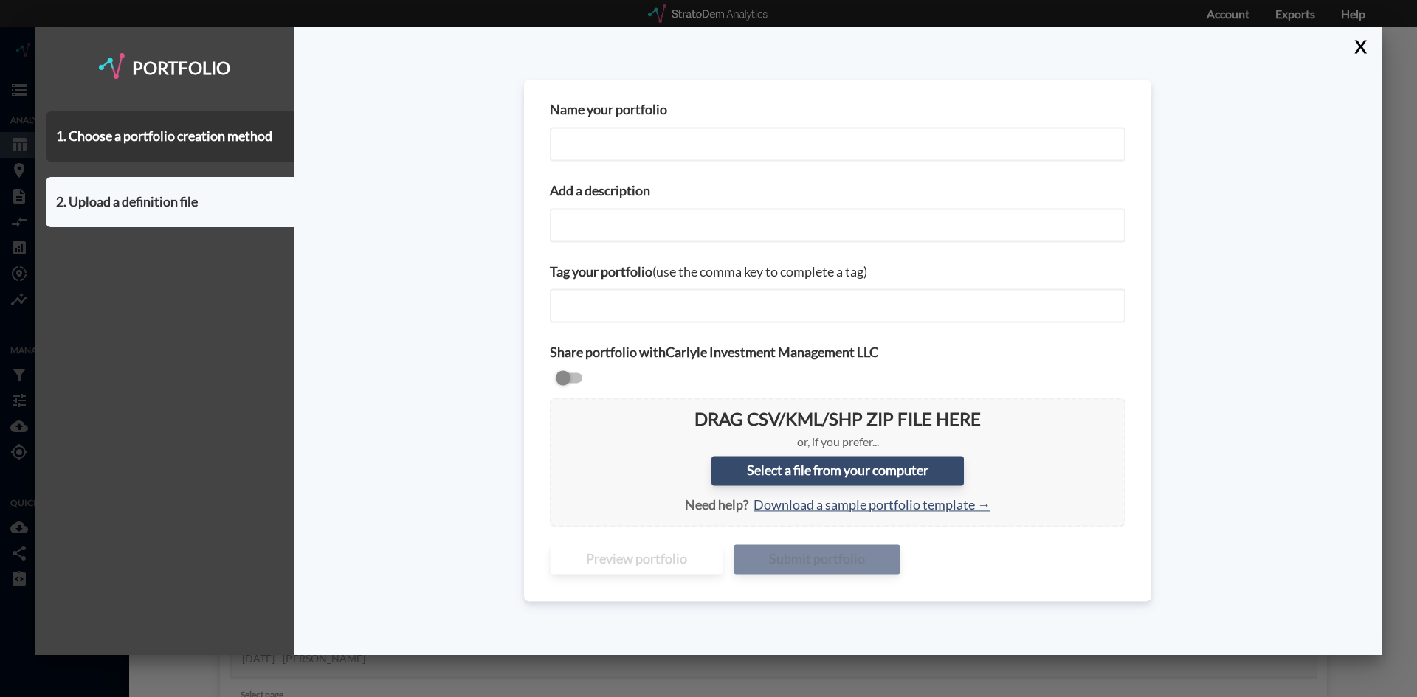
click at [582, 139] on input "Name your portfolio" at bounding box center [838, 144] width 576 height 34
type input "NY-NJ-PA City Centers"
paste input "NY-NJ-PA City Centers"
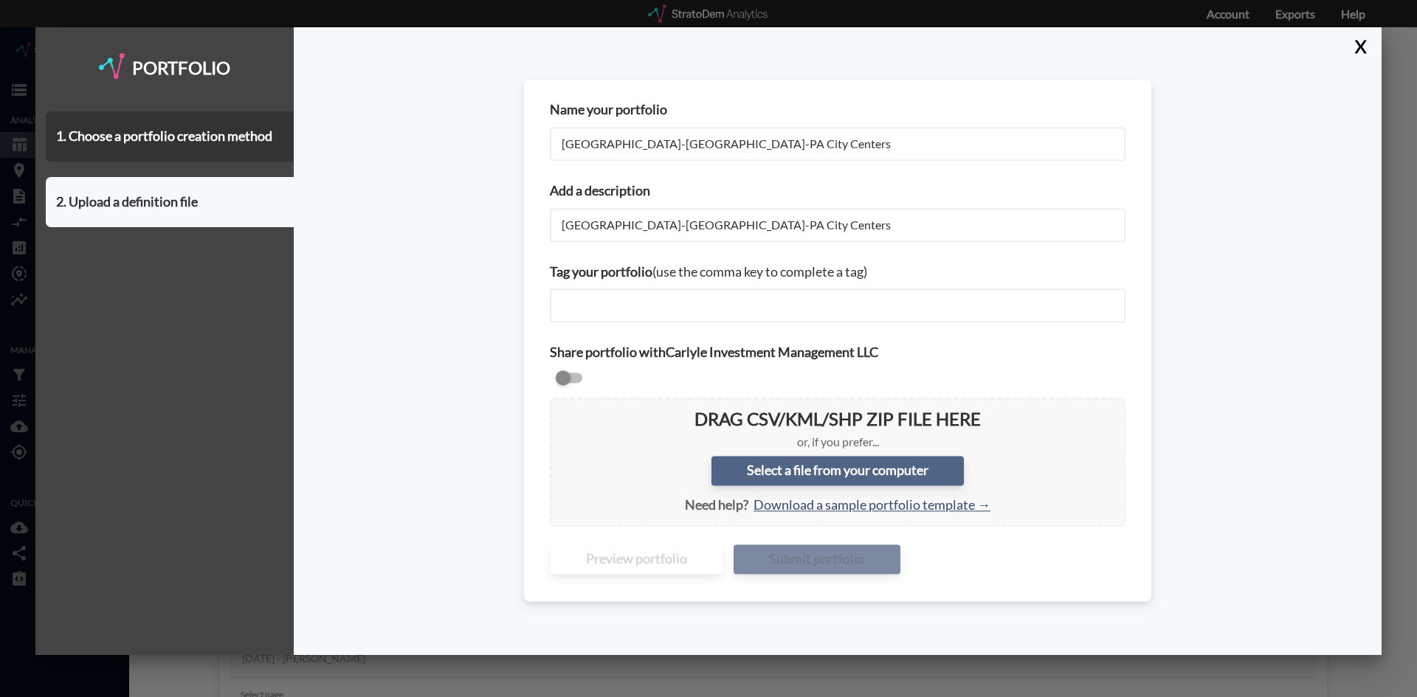
type input "NY-NJ-PA City Centers"
click at [733, 460] on label "Select a file from your computer" at bounding box center [837, 472] width 252 height 30
click at [562, 410] on input "Select a file from your computer" at bounding box center [562, 410] width 0 height 0
type input "C:\fakepath\NY NJ PA Metro City Centers.csv"
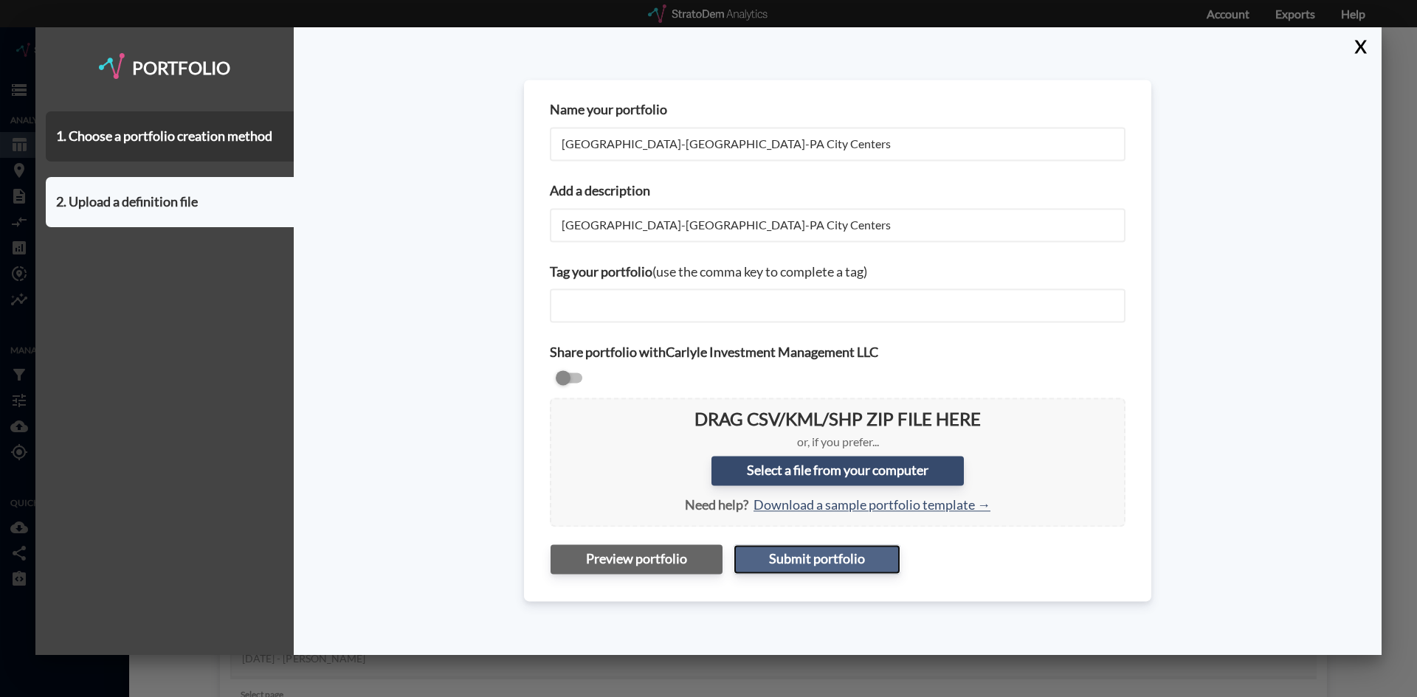
click at [829, 554] on button "Submit portfolio" at bounding box center [816, 560] width 167 height 30
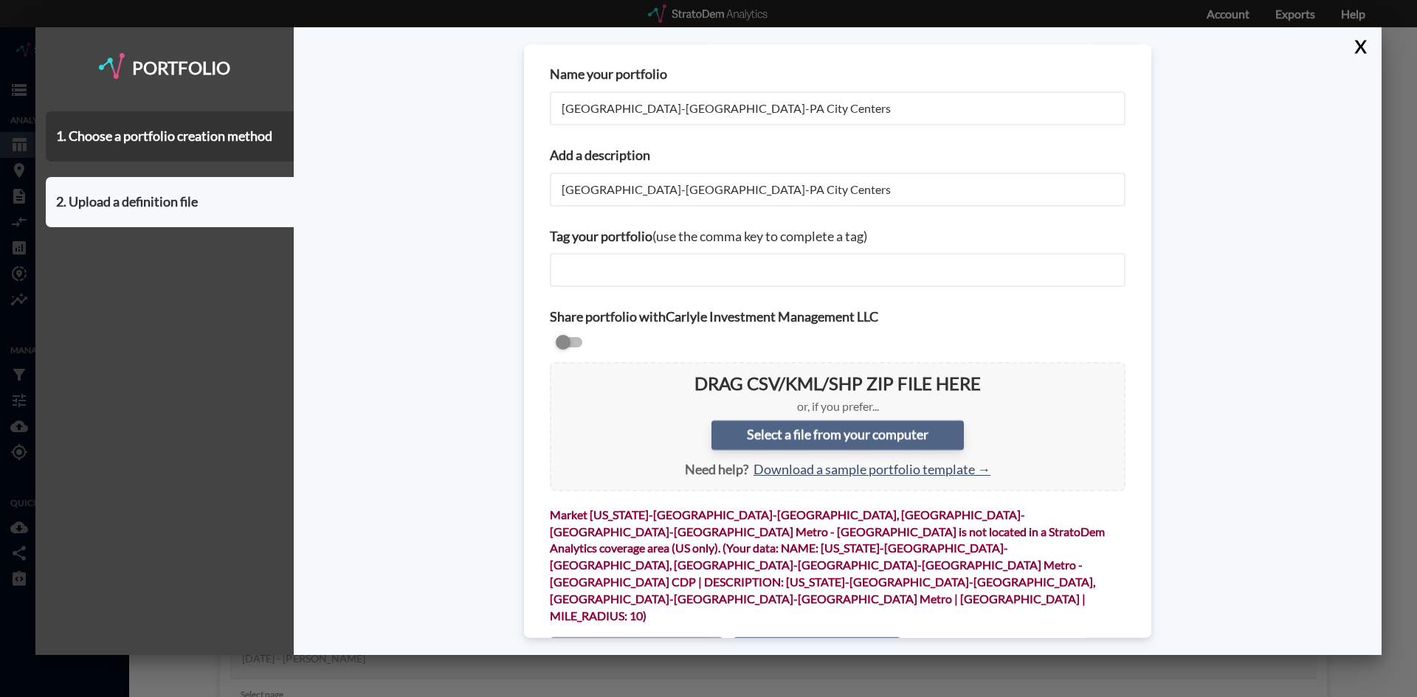
click at [781, 431] on label "Select a file from your computer" at bounding box center [837, 436] width 252 height 30
click at [562, 374] on input "Select a file from your computer" at bounding box center [562, 374] width 0 height 0
click at [779, 428] on label "Select a file from your computer" at bounding box center [837, 436] width 252 height 30
click at [562, 374] on input "Select a file from your computer" at bounding box center [562, 374] width 0 height 0
type input "C:\fakepath\NY NJ PA Metro City Centers.csv"
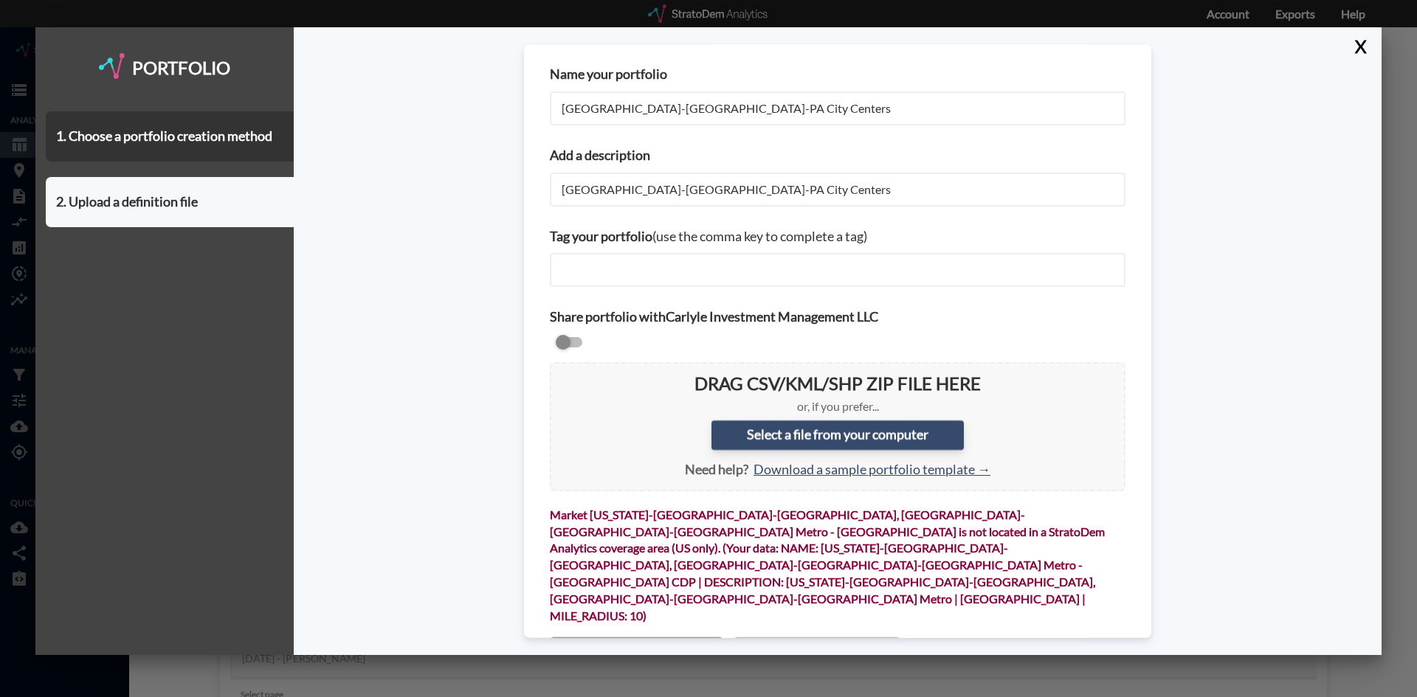
click at [795, 638] on button "Submit portfolio" at bounding box center [816, 653] width 167 height 30
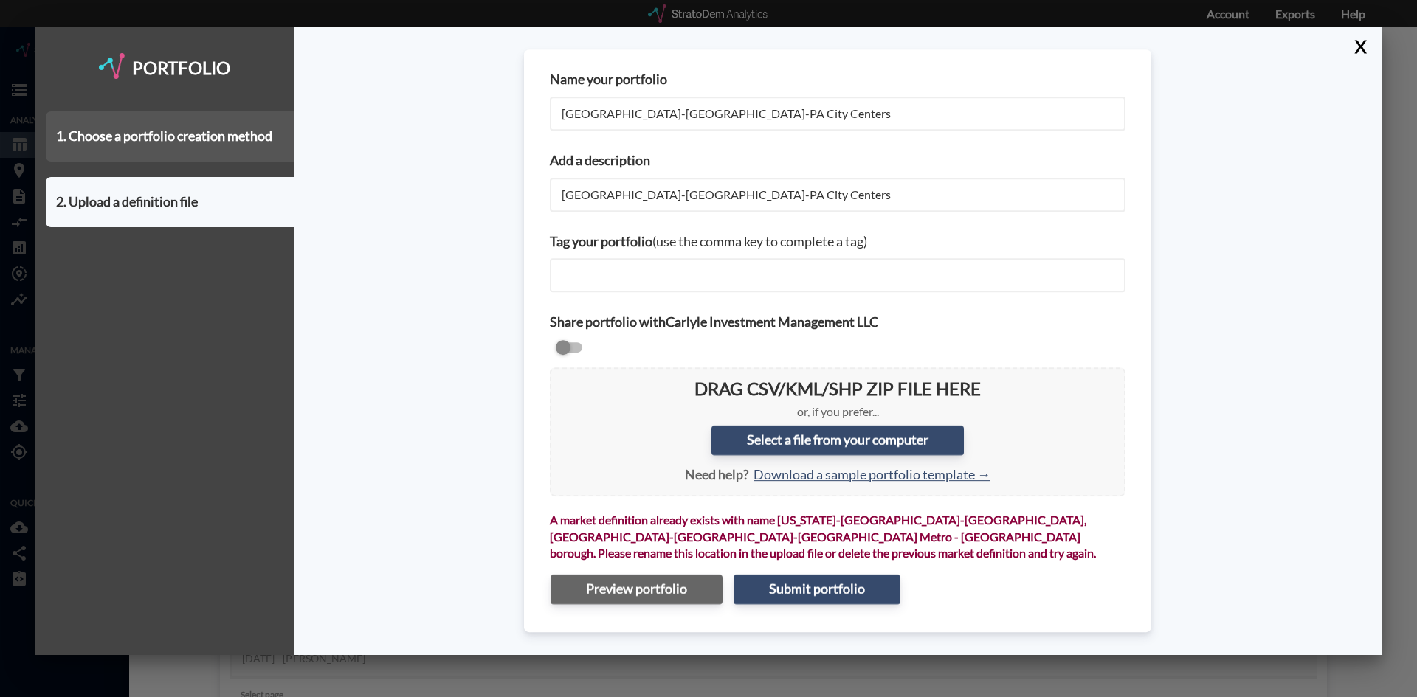
click at [159, 131] on div "1. Choose a portfolio creation method" at bounding box center [170, 136] width 248 height 50
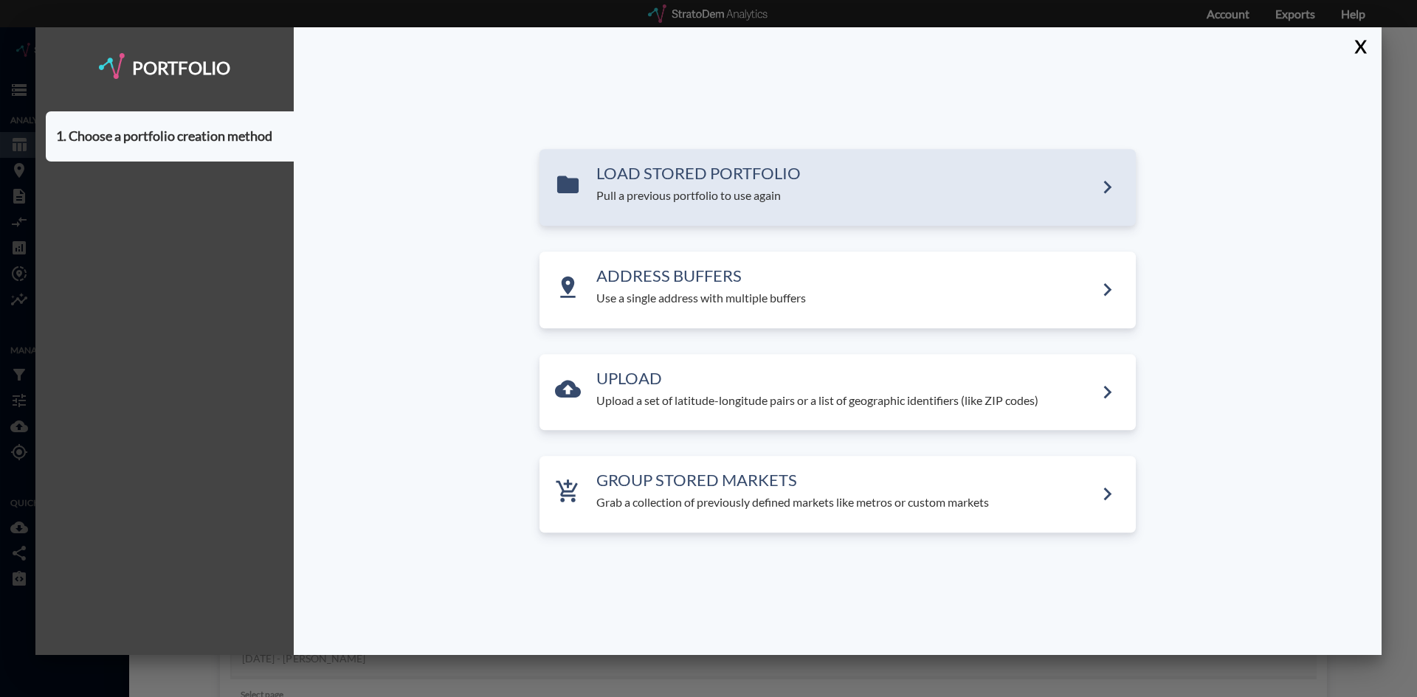
click at [759, 206] on div "LOAD STORED PORTFOLIO Pull a previous portfolio to use again" at bounding box center [837, 187] width 596 height 77
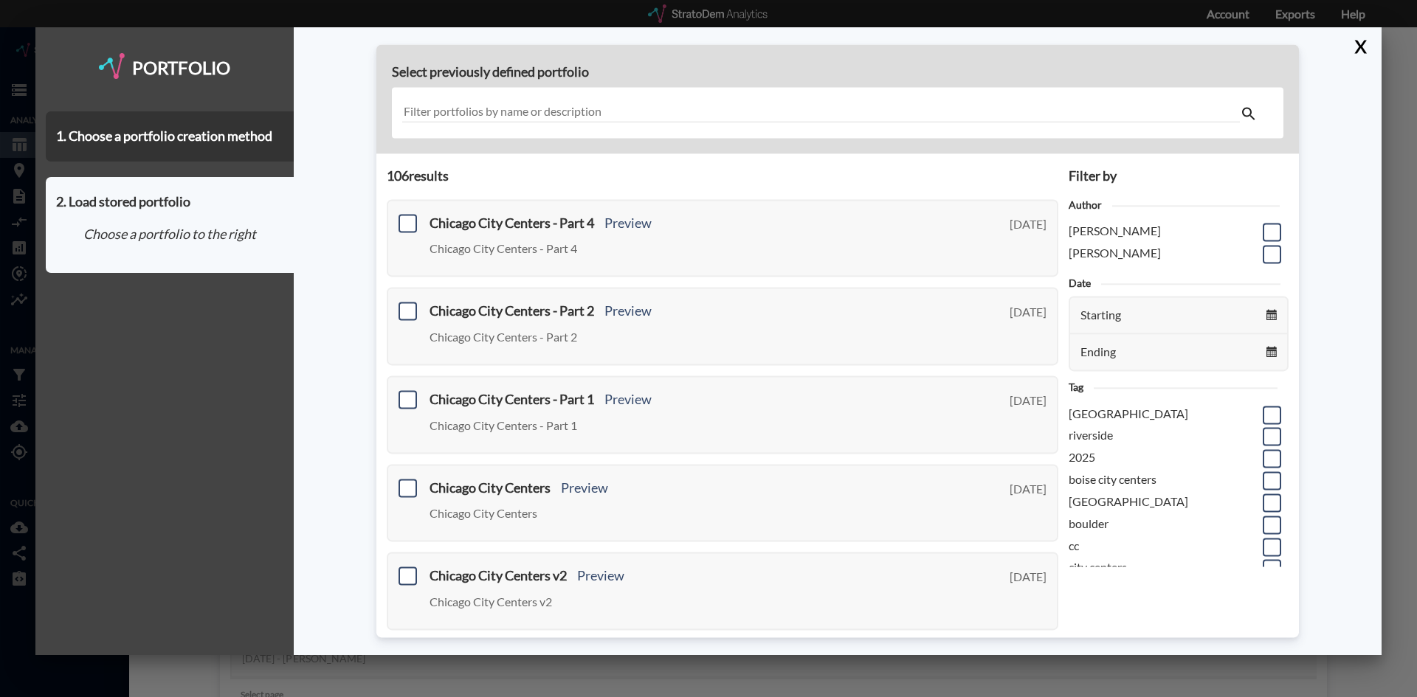
click at [638, 123] on div at bounding box center [837, 112] width 891 height 51
click at [625, 110] on input "text" at bounding box center [820, 113] width 837 height 20
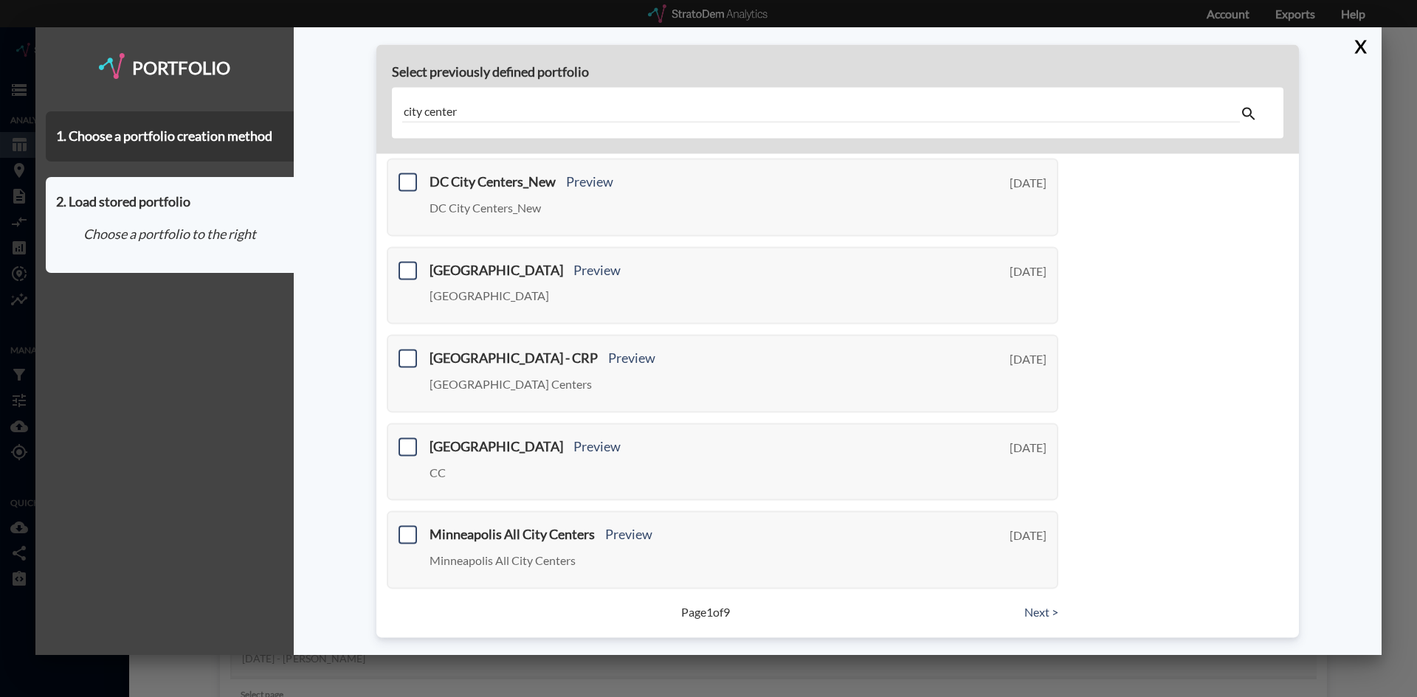
scroll to position [483, 0]
type input "city center"
click at [1027, 609] on link "Next >" at bounding box center [1041, 612] width 34 height 17
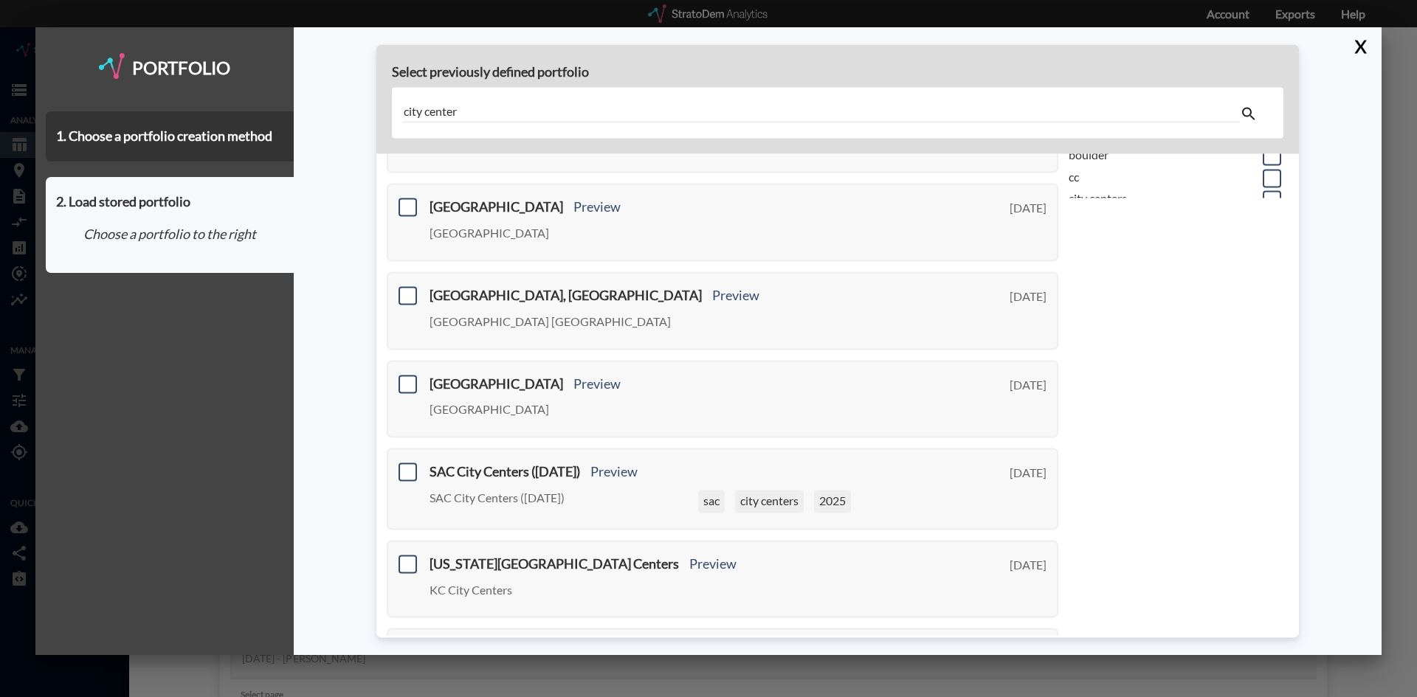
scroll to position [491, 0]
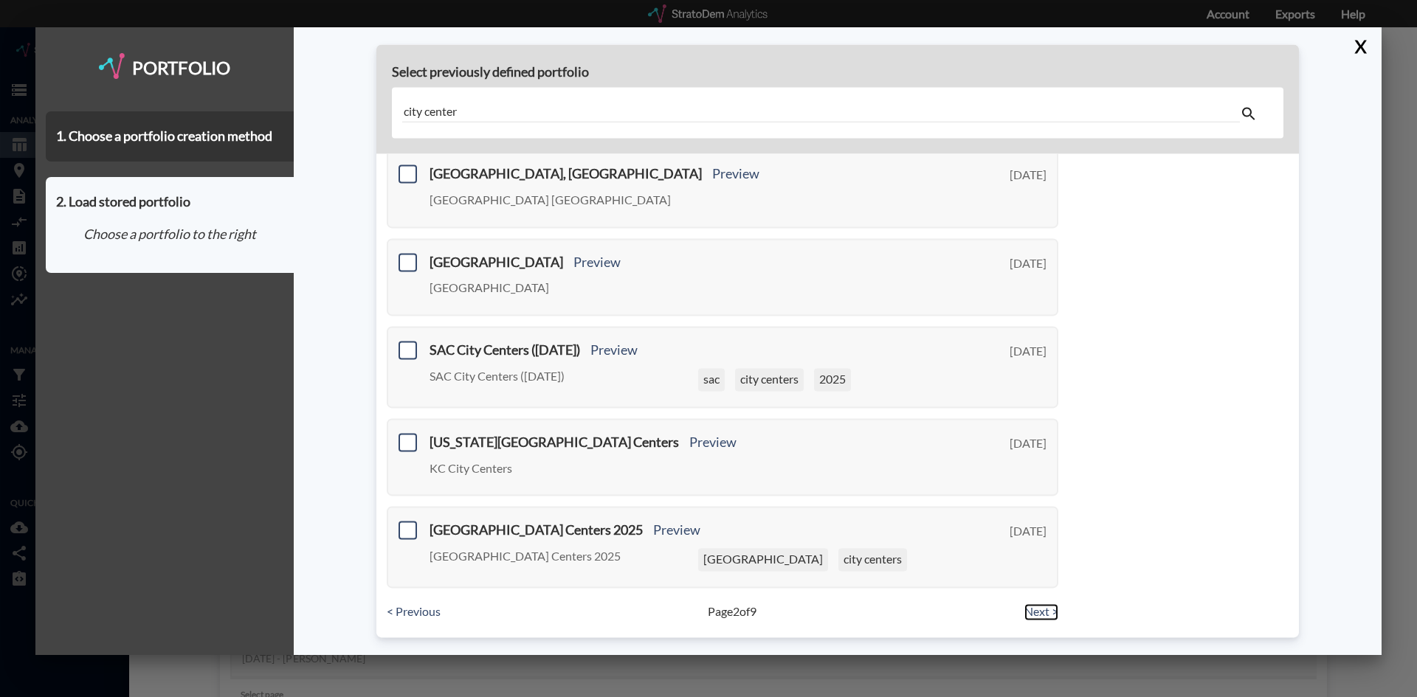
click at [1047, 607] on link "Next >" at bounding box center [1041, 612] width 34 height 17
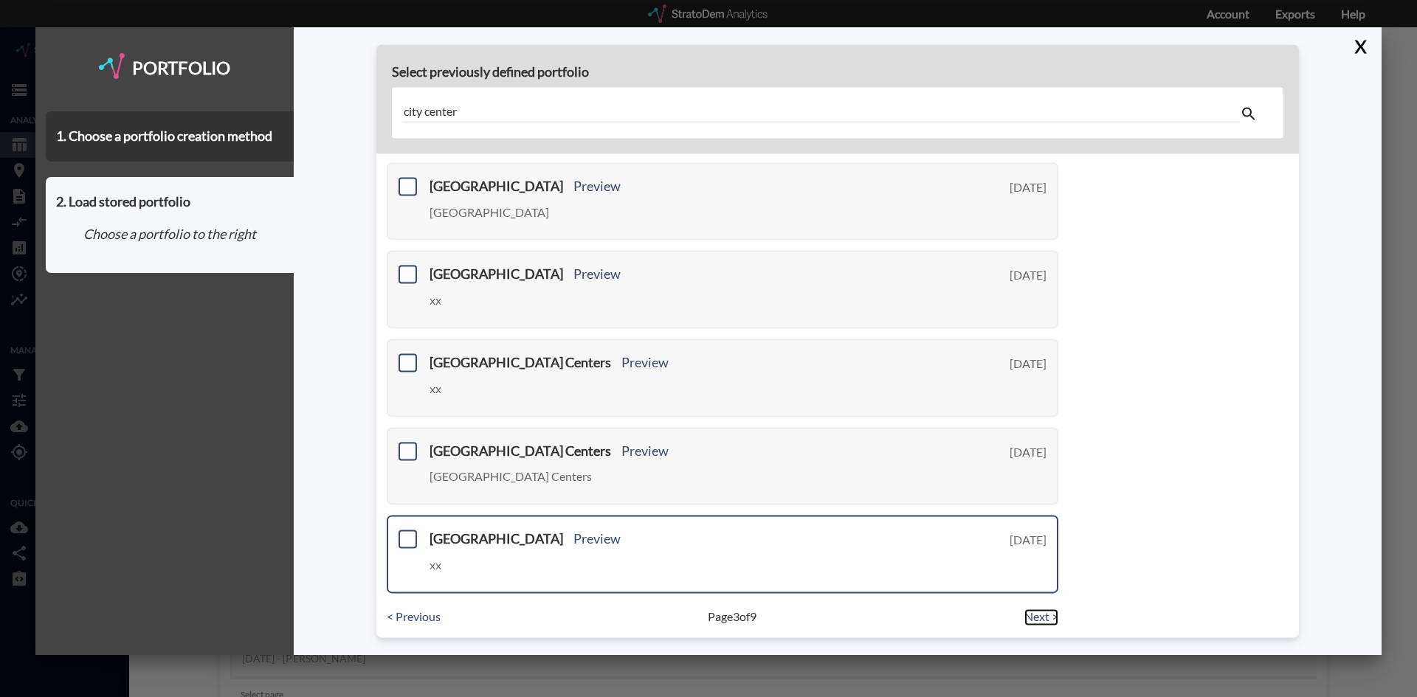
scroll to position [515, 0]
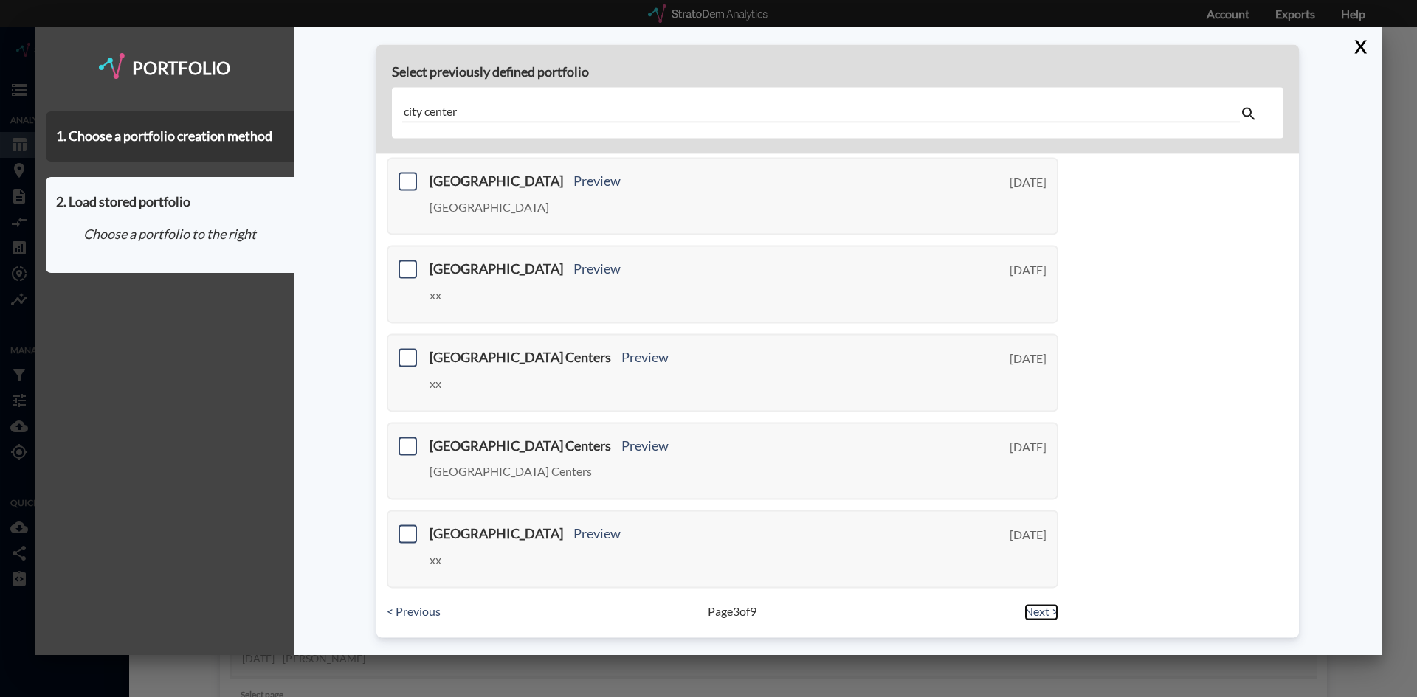
click at [1034, 615] on link "Next >" at bounding box center [1041, 612] width 34 height 17
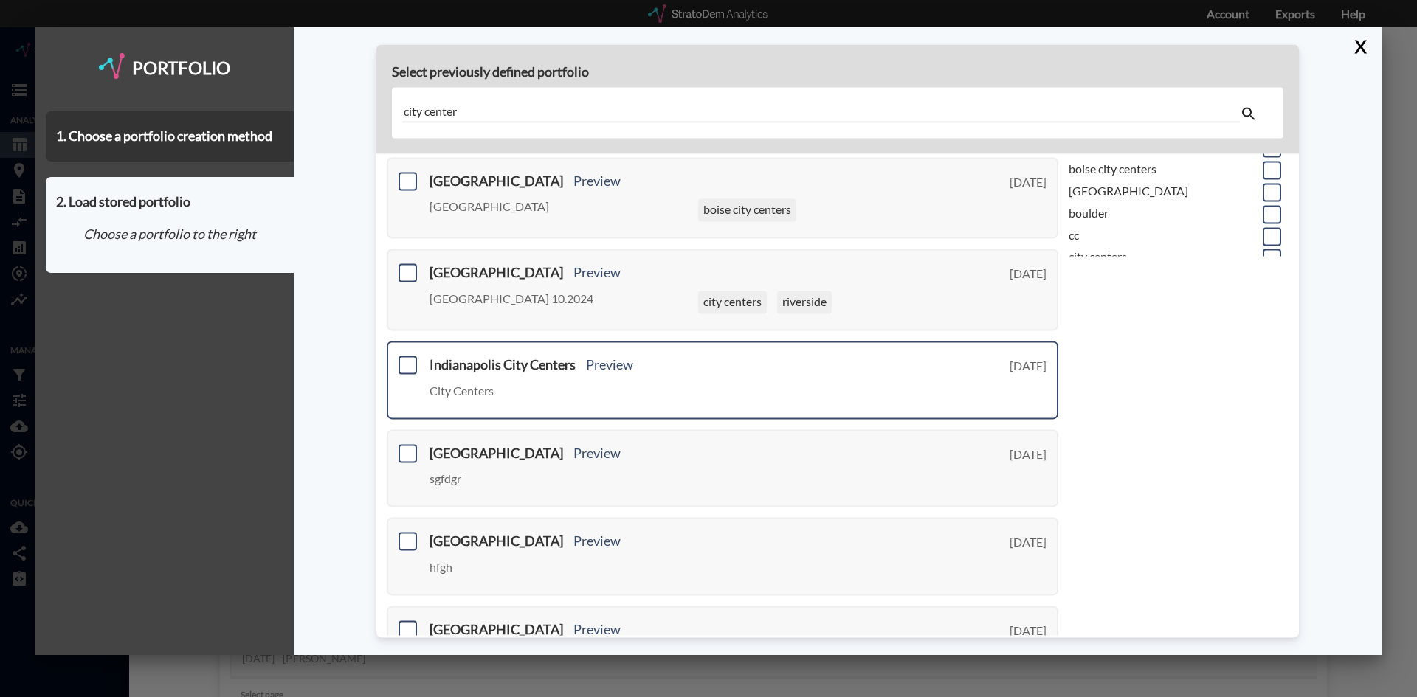
scroll to position [494, 0]
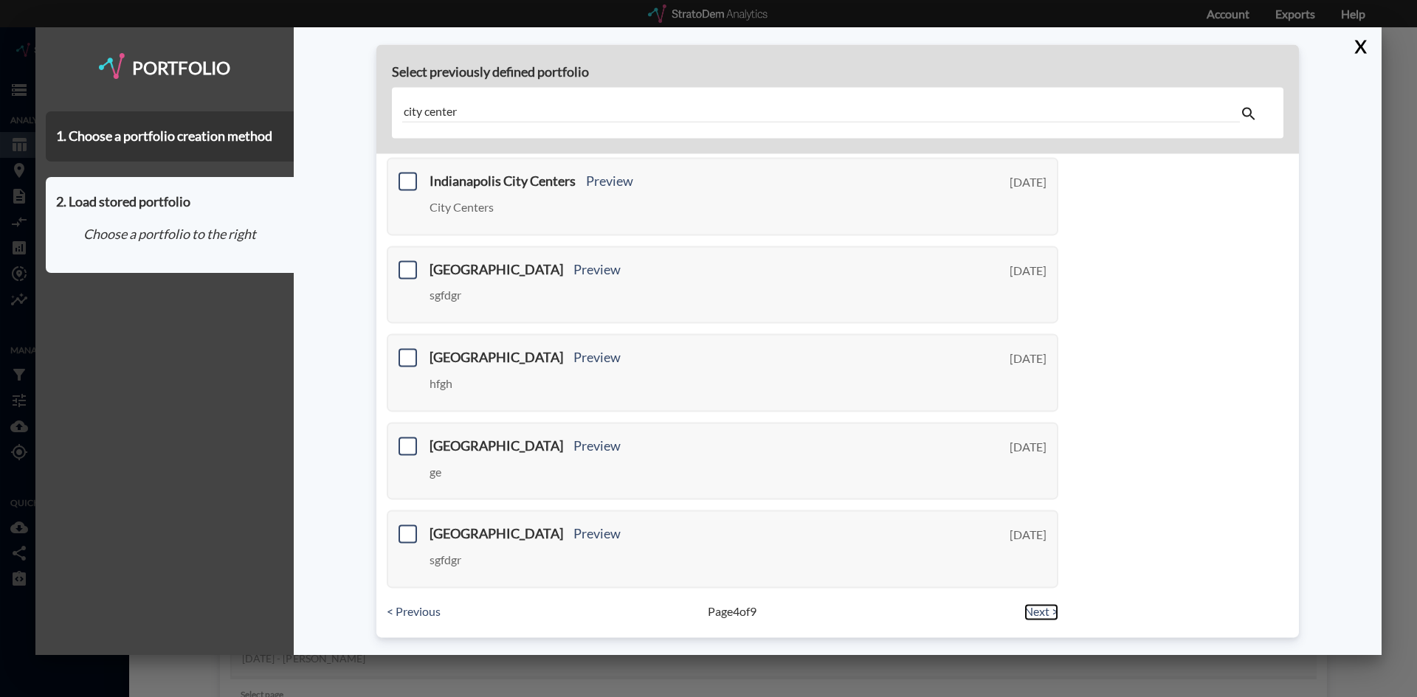
click at [1026, 614] on link "Next >" at bounding box center [1041, 612] width 34 height 17
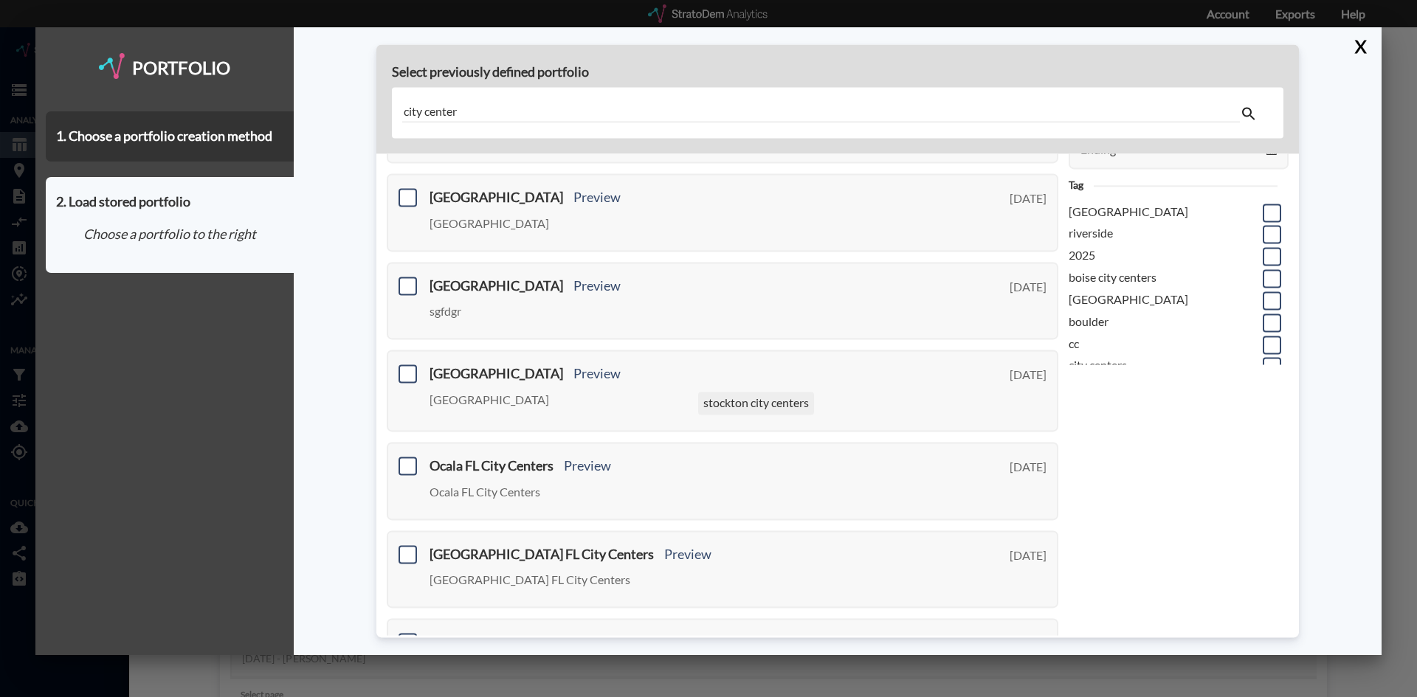
scroll to position [122, 0]
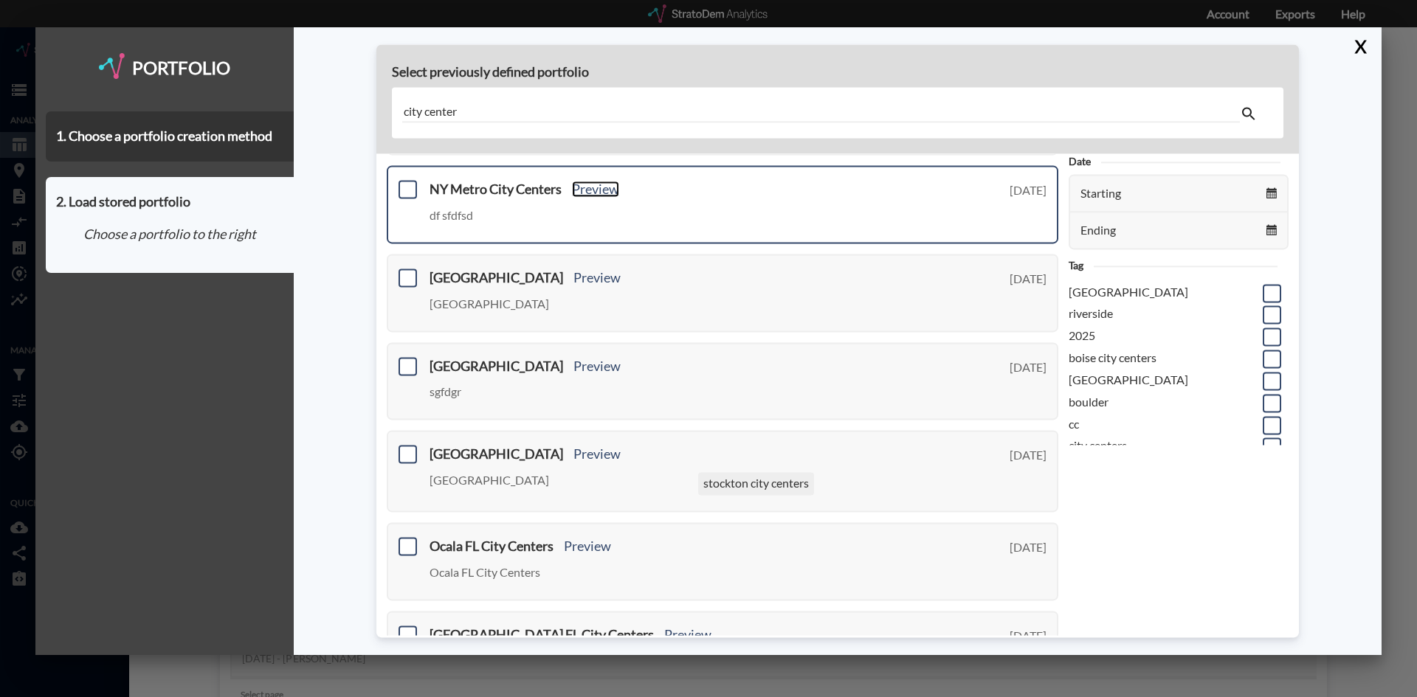
click at [607, 193] on link "Preview" at bounding box center [595, 190] width 47 height 16
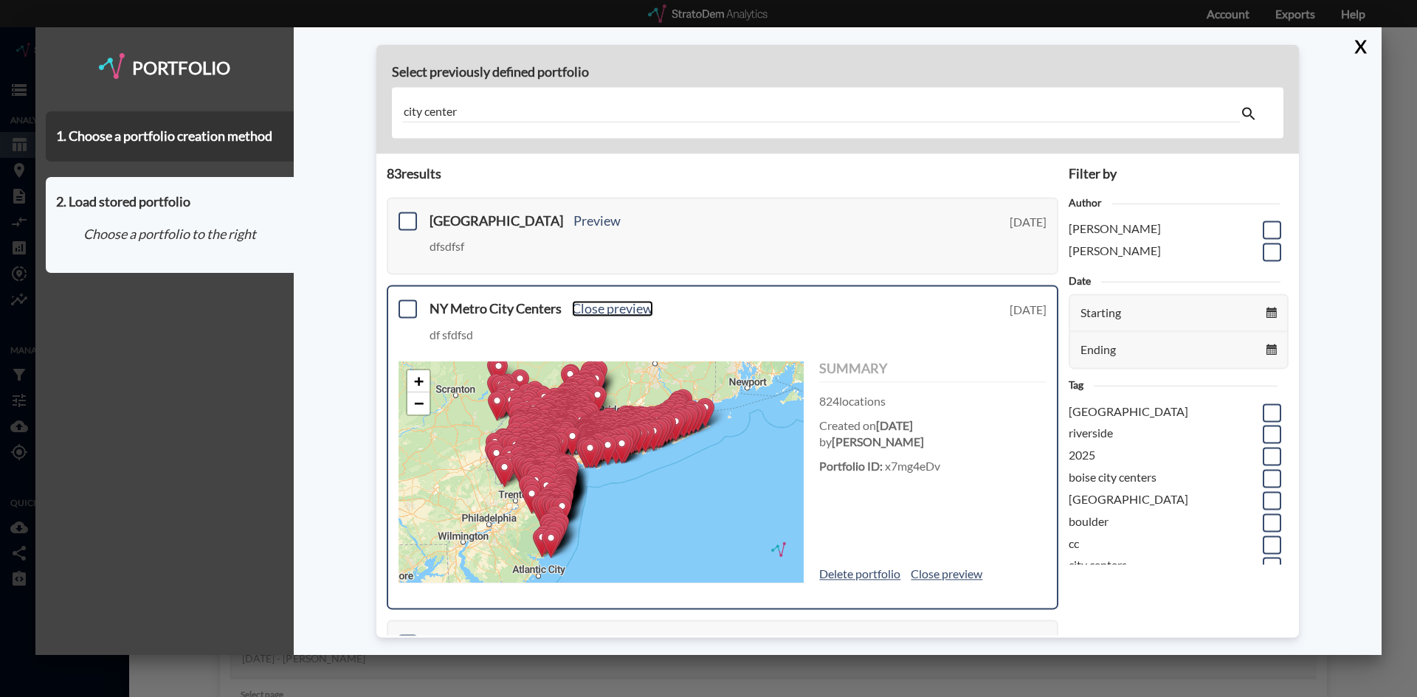
scroll to position [0, 0]
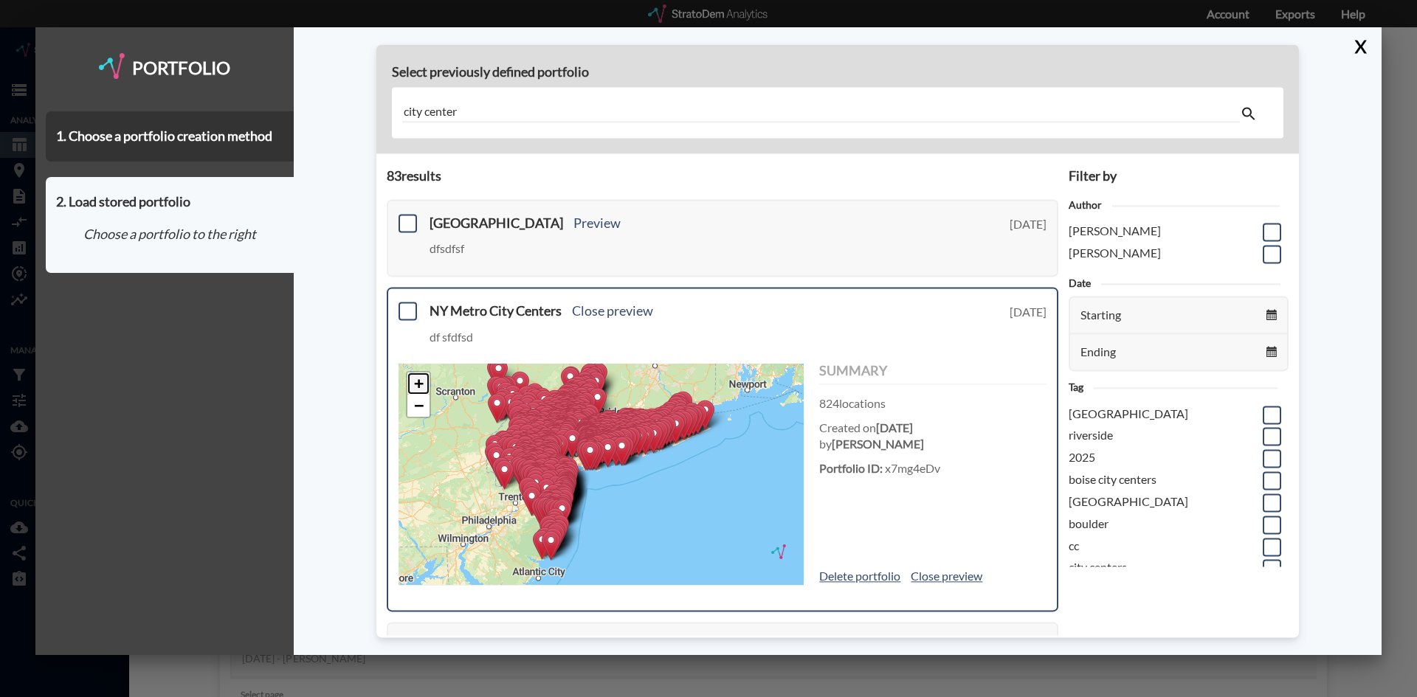
click at [412, 384] on link "+" at bounding box center [418, 384] width 22 height 22
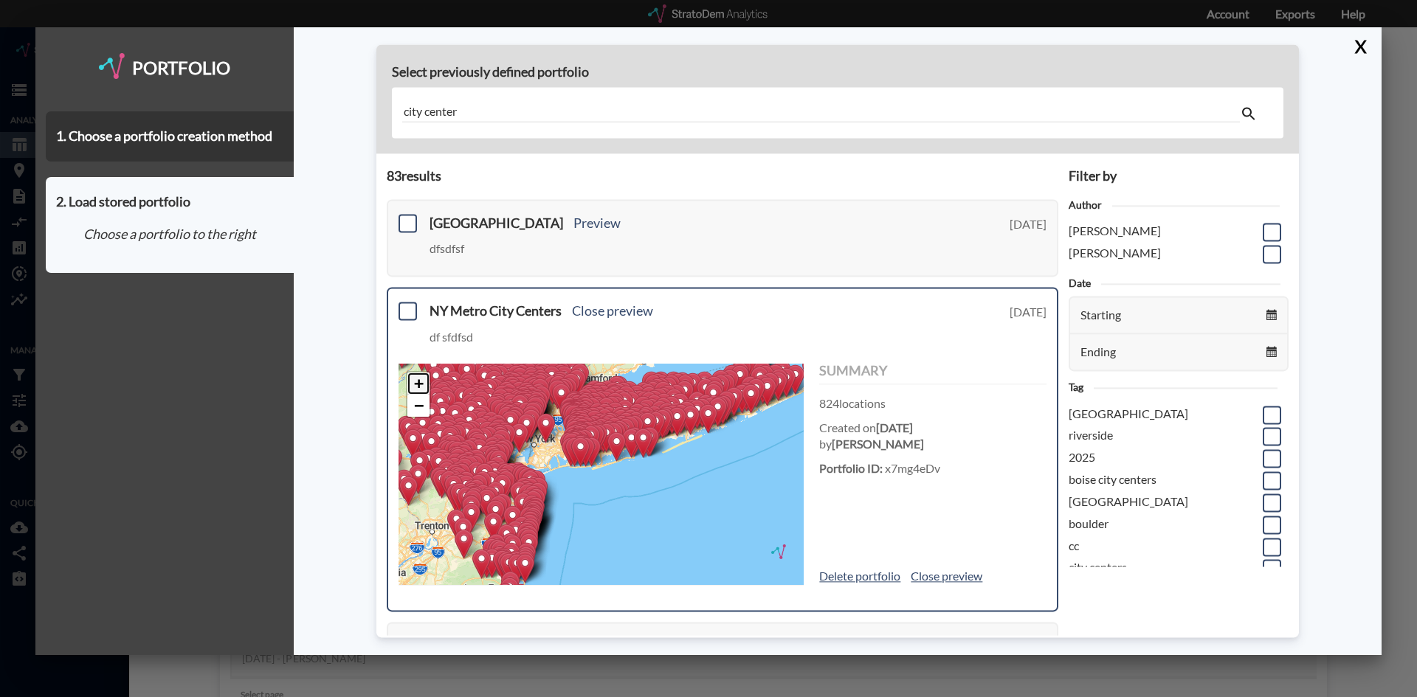
click at [414, 383] on link "+" at bounding box center [418, 384] width 22 height 22
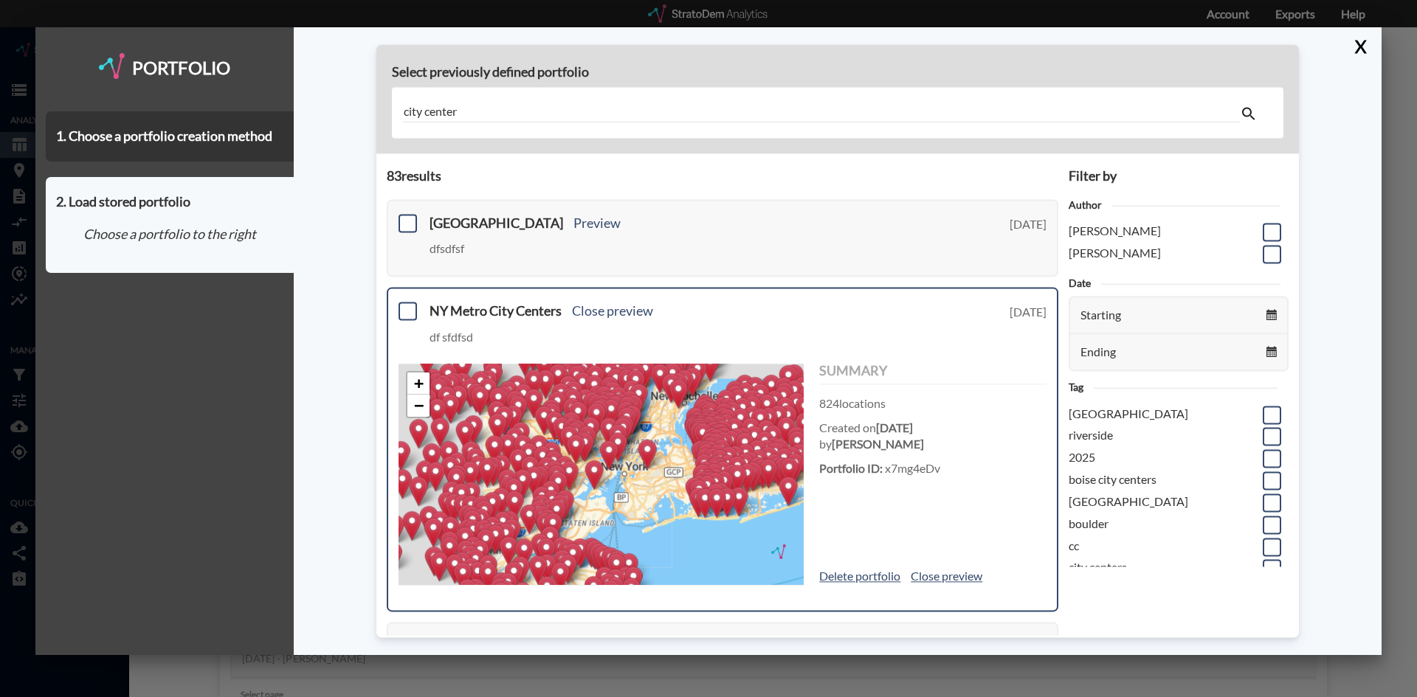
drag, startPoint x: 488, startPoint y: 446, endPoint x: 644, endPoint y: 505, distance: 166.2
click at [644, 505] on div "+ − © StratoDem Analytics, LLC. All rights reserved. Leaflet | OpenStreetMap Le…" at bounding box center [600, 474] width 405 height 221
click at [419, 380] on link "+" at bounding box center [418, 384] width 22 height 22
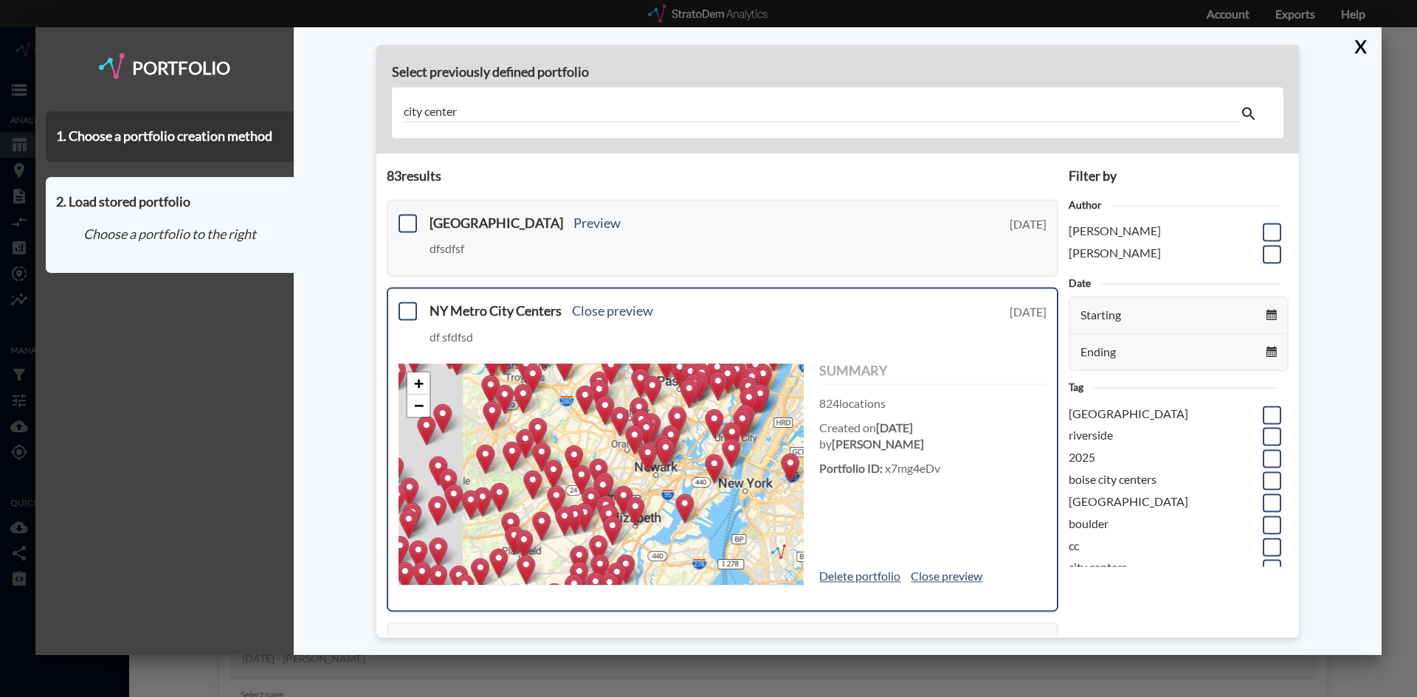
drag, startPoint x: 623, startPoint y: 509, endPoint x: 727, endPoint y: 528, distance: 105.7
click at [727, 528] on div "+ − © StratoDem Analytics, LLC. All rights reserved. Leaflet | OpenStreetMap Le…" at bounding box center [600, 474] width 405 height 221
click at [404, 302] on div "NY Metro City Centers Close preview df sfdfsd Thursday, September 19, 2024 + − …" at bounding box center [722, 450] width 671 height 324
click at [408, 314] on span at bounding box center [407, 312] width 18 height 18
click at [406, 305] on input "checkbox" at bounding box center [406, 305] width 0 height 0
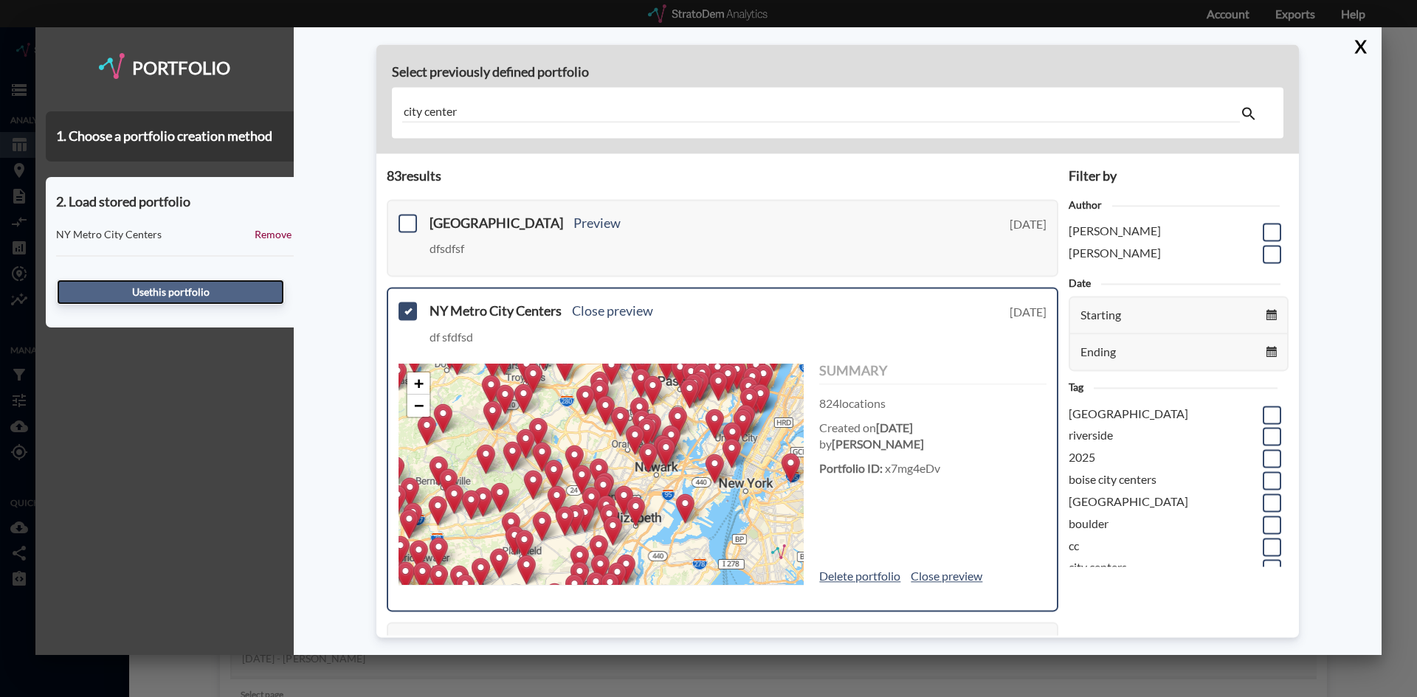
click at [175, 294] on button "Use this portfolio" at bounding box center [170, 292] width 227 height 25
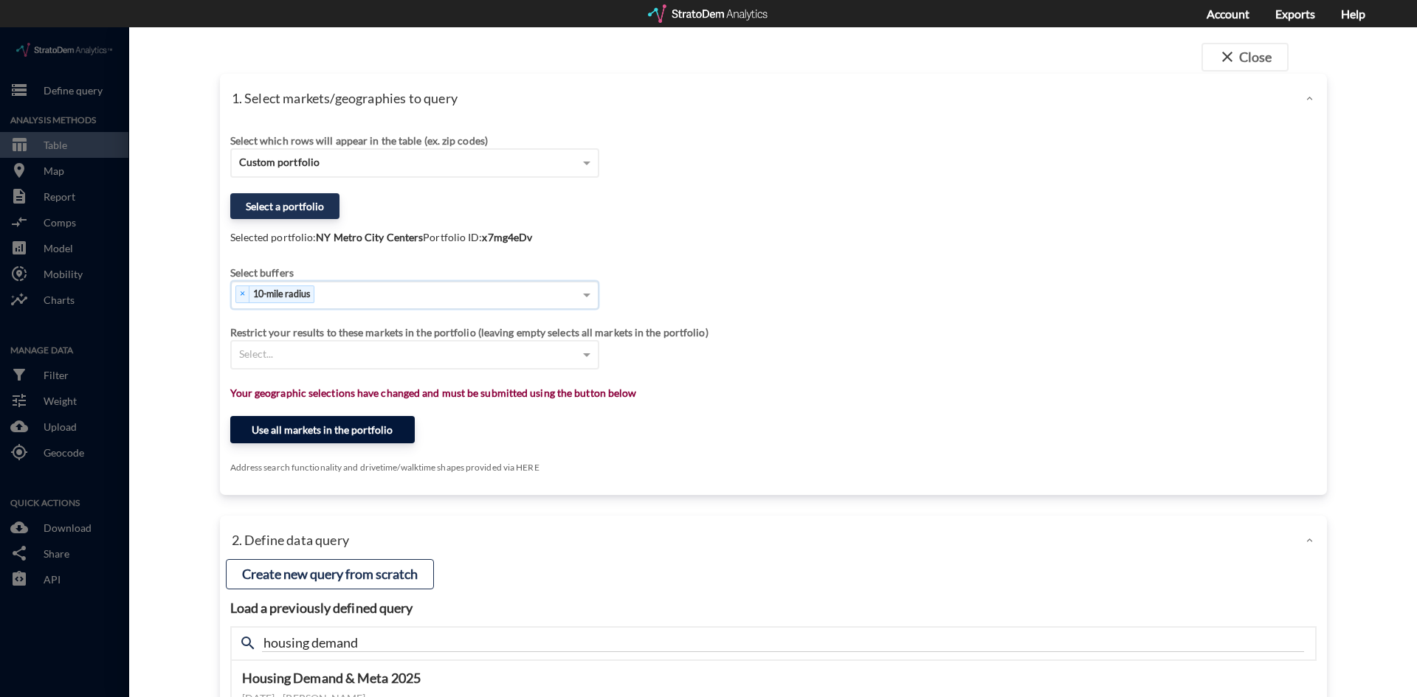
click button "Use all markets in the portfolio"
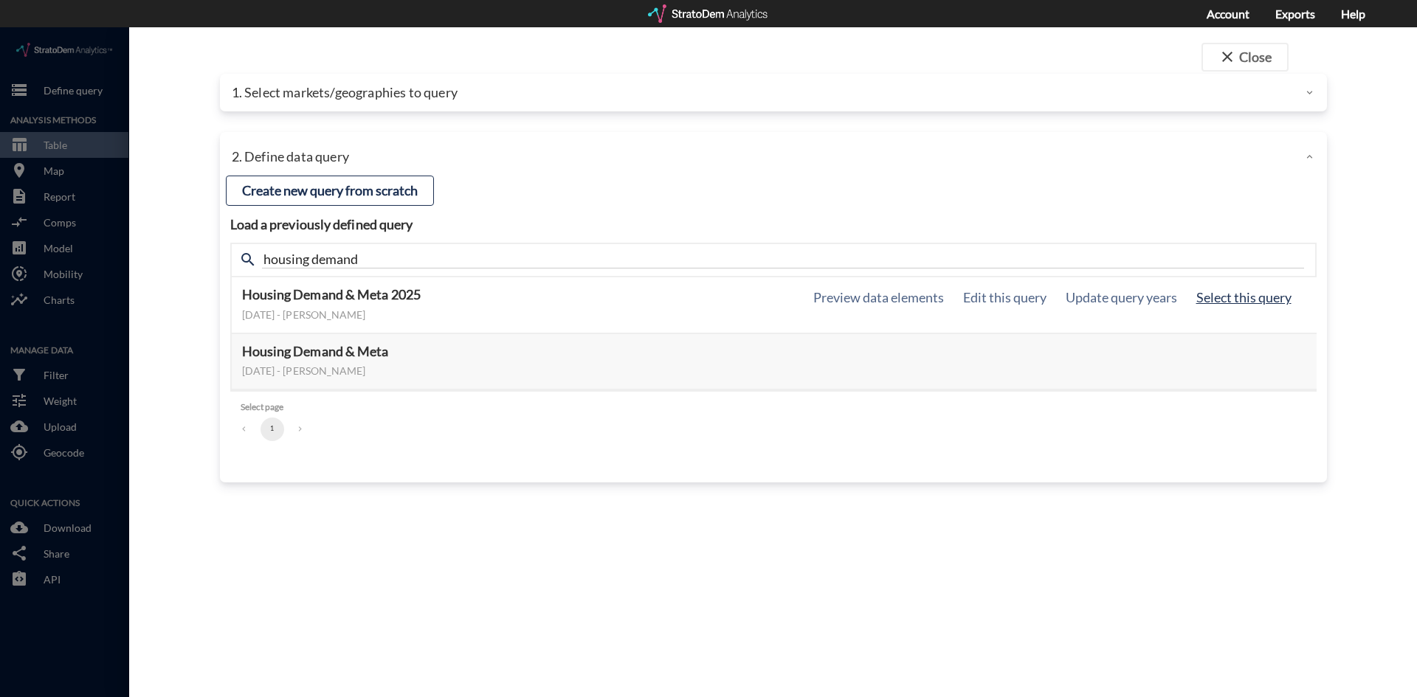
click button "Select this query"
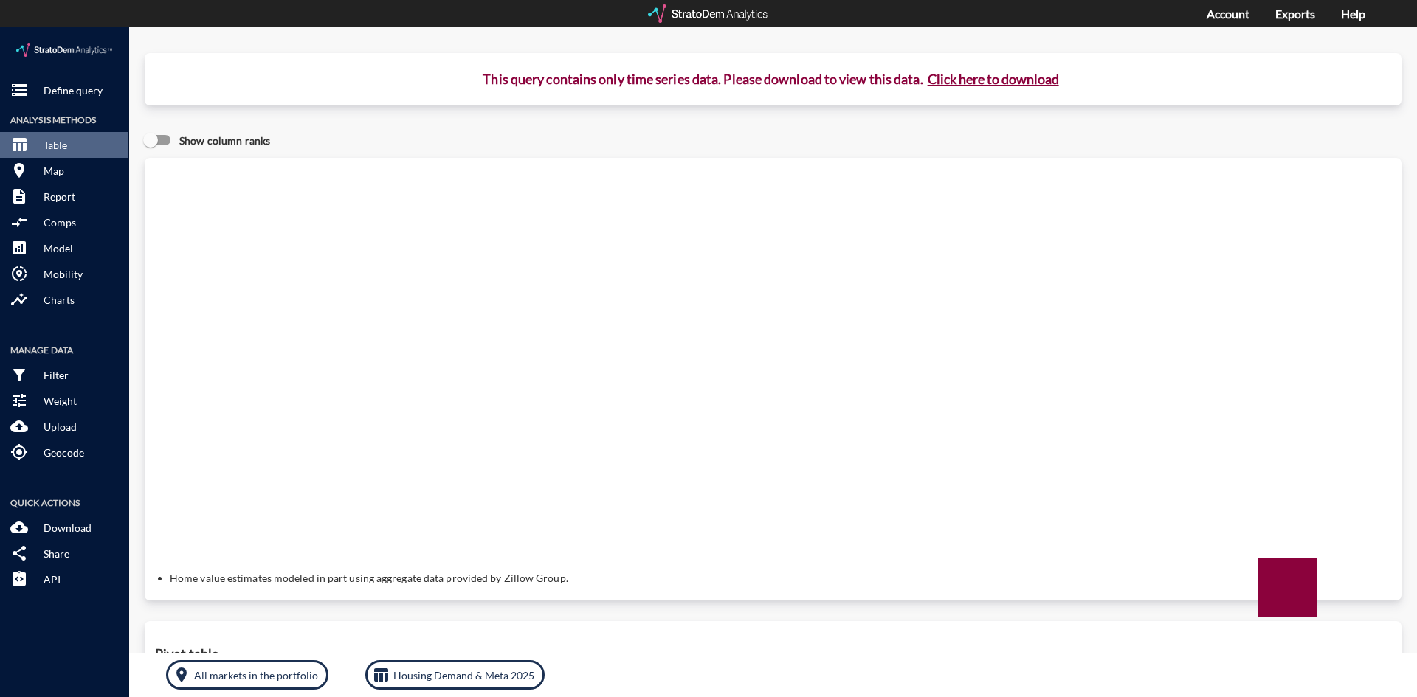
click button "Click here to download"
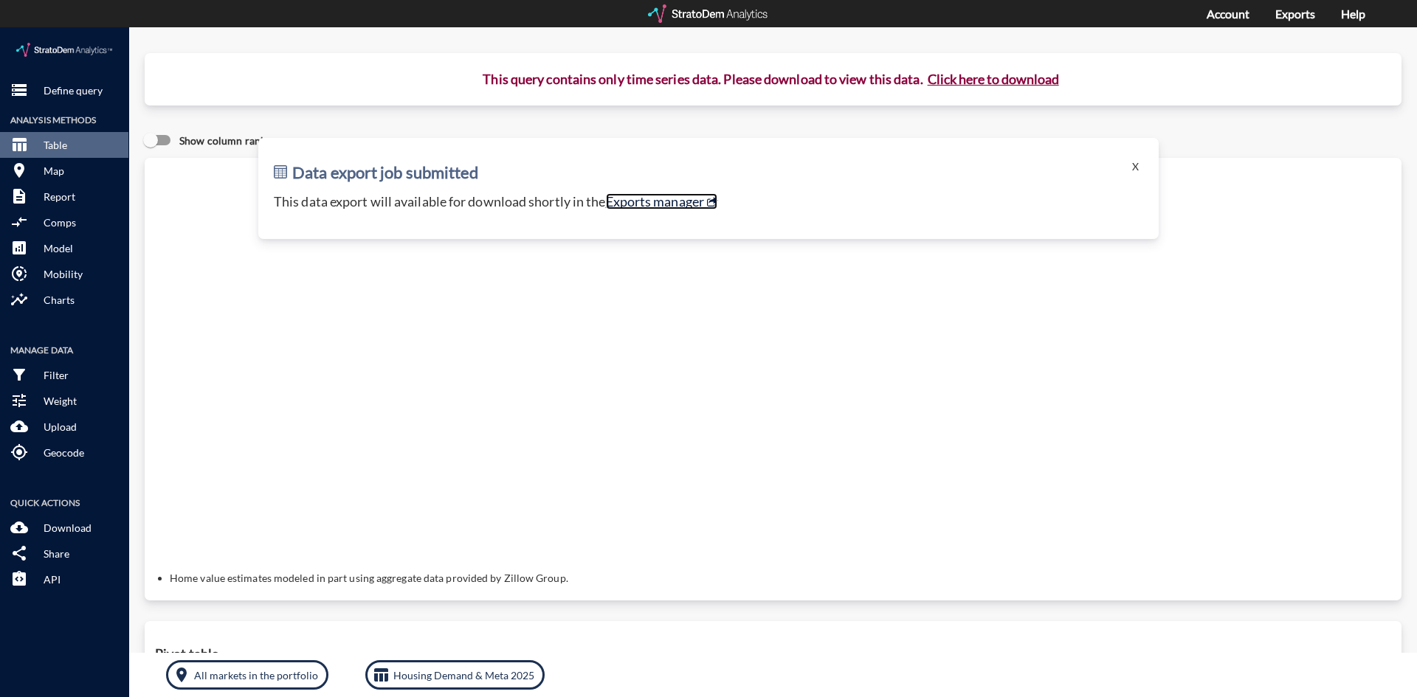
click link "Exports manager"
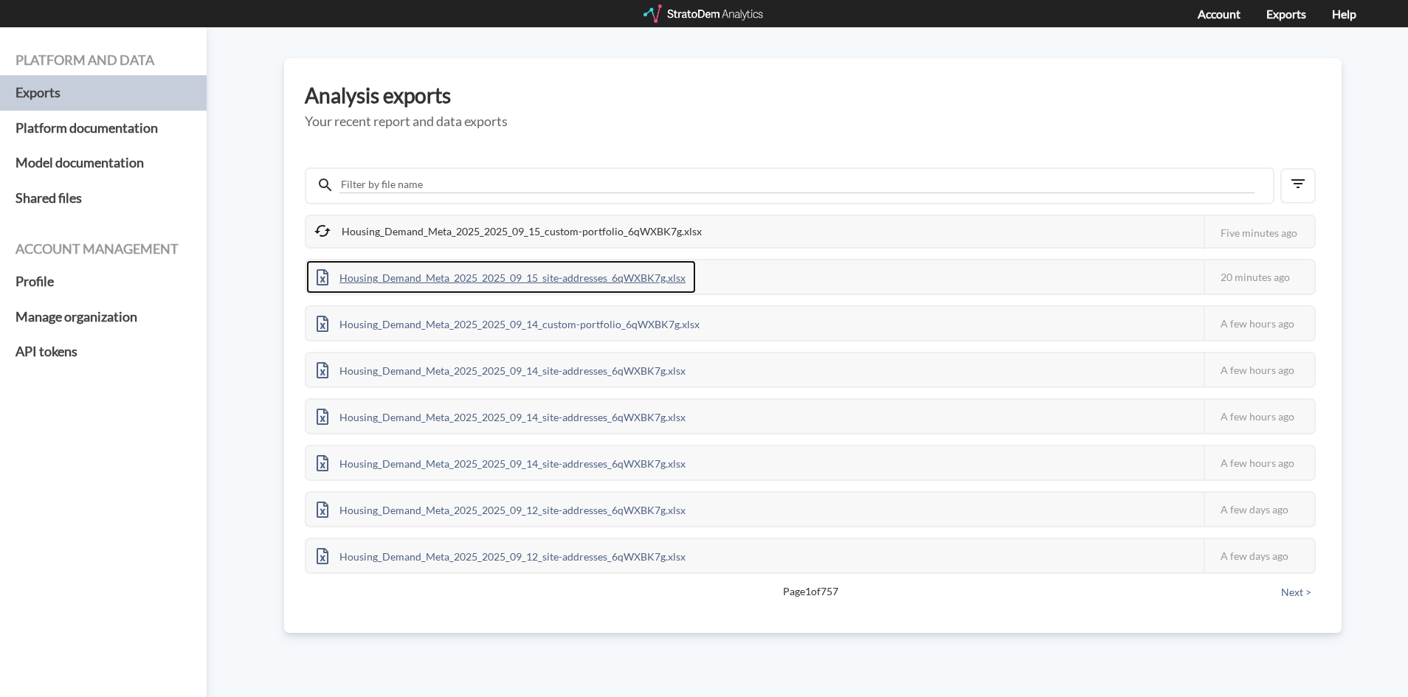
click at [493, 276] on div "Housing_Demand_Meta_2025_2025_09_15_site-addresses_6qWXBK7g.xlsx" at bounding box center [501, 276] width 390 height 33
